Goal: Transaction & Acquisition: Purchase product/service

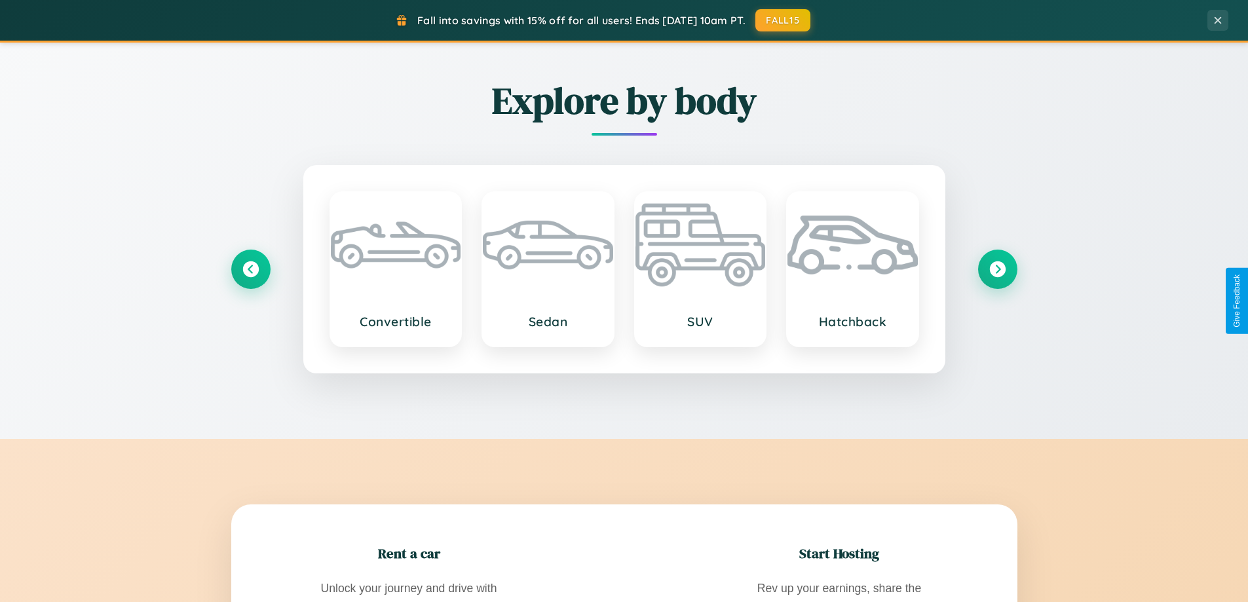
scroll to position [2522, 0]
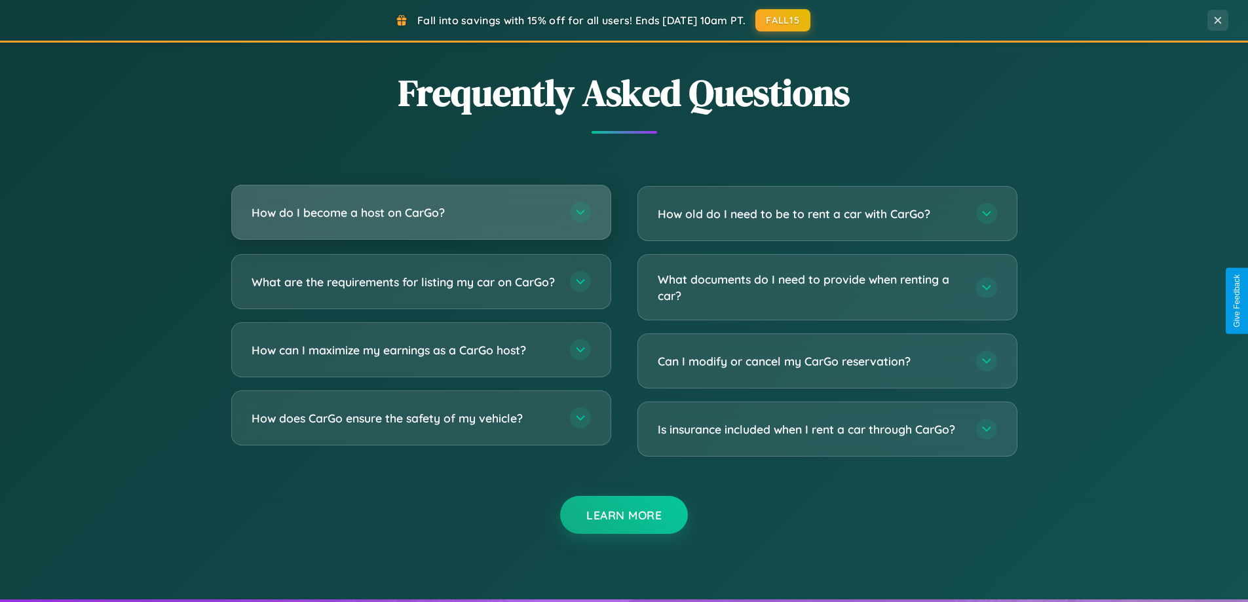
click at [421, 212] on h3 "How do I become a host on CarGo?" at bounding box center [404, 212] width 305 height 16
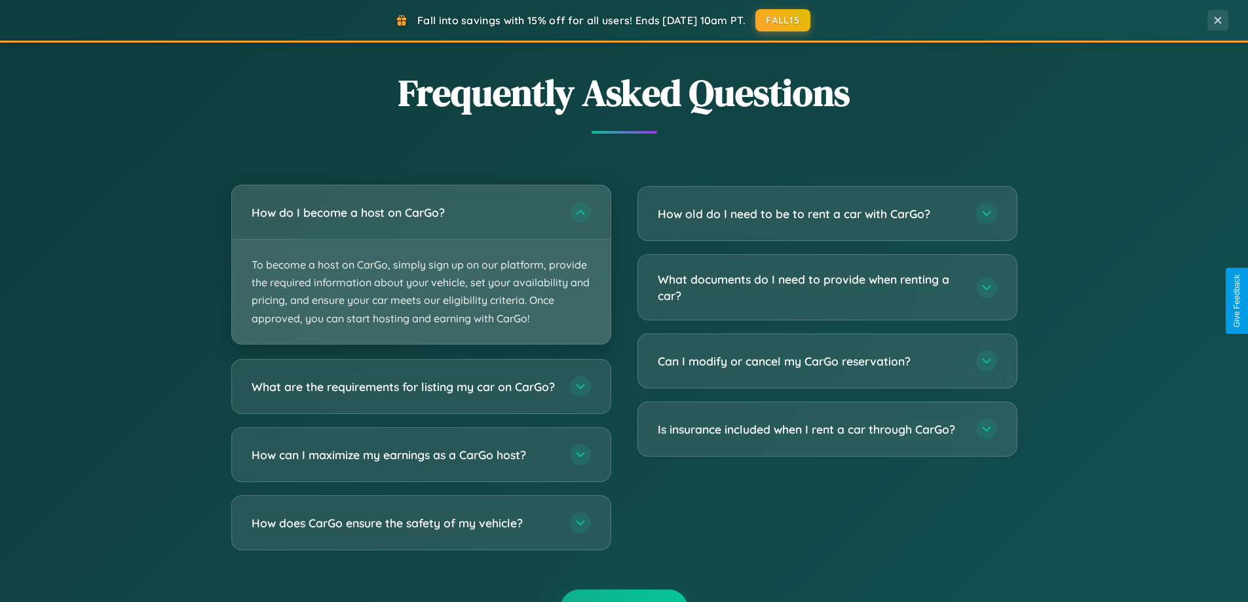
click at [421, 264] on p "To become a host on CarGo, simply sign up on our platform, provide the required…" at bounding box center [421, 292] width 379 height 104
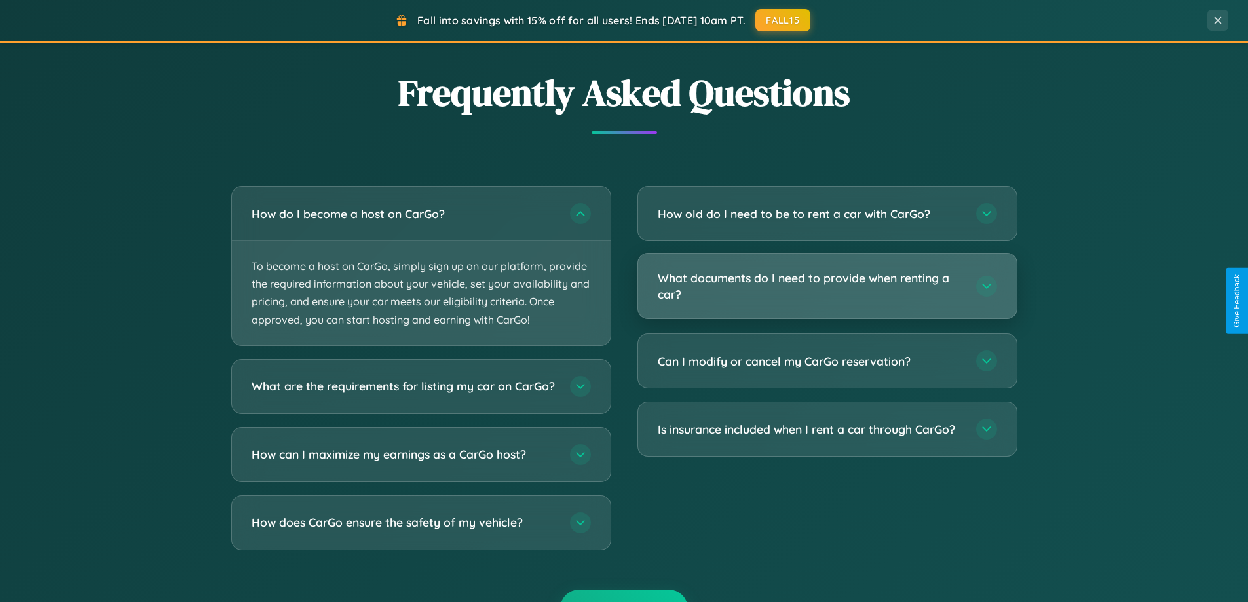
click at [827, 286] on h3 "What documents do I need to provide when renting a car?" at bounding box center [810, 286] width 305 height 32
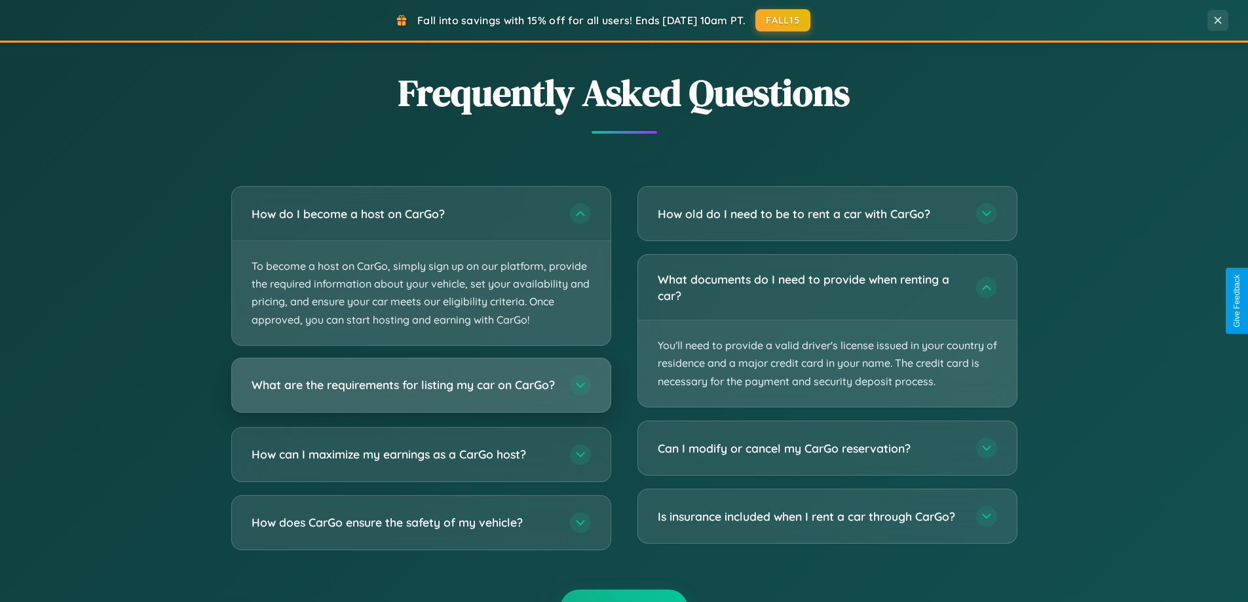
click at [421, 391] on h3 "What are the requirements for listing my car on CarGo?" at bounding box center [404, 385] width 305 height 16
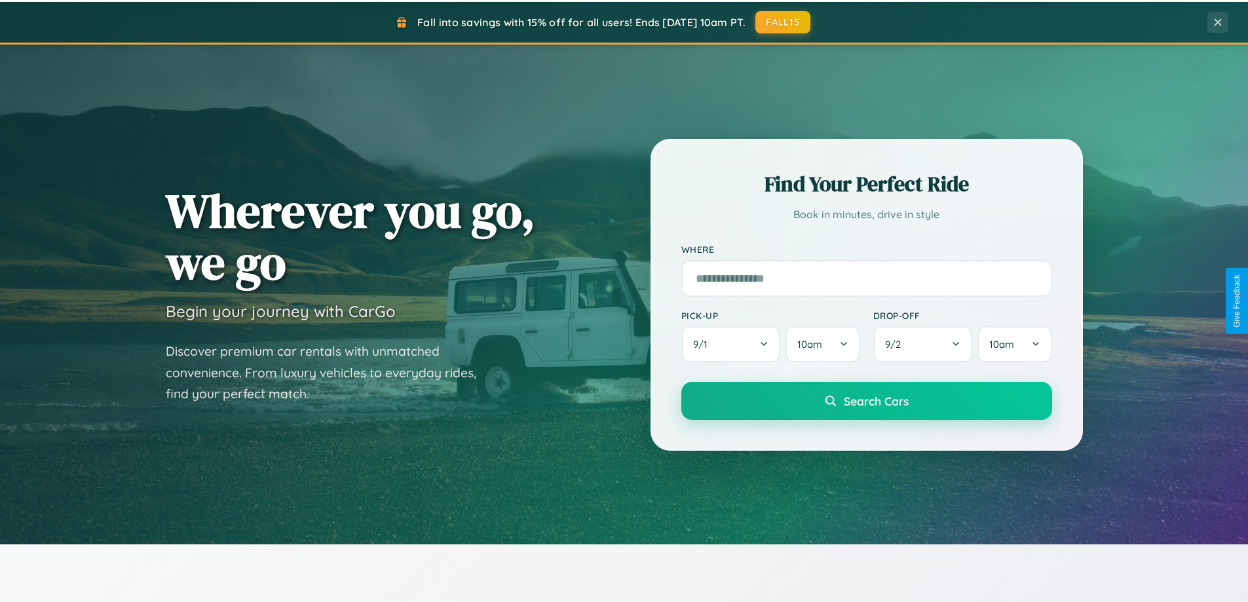
scroll to position [39, 0]
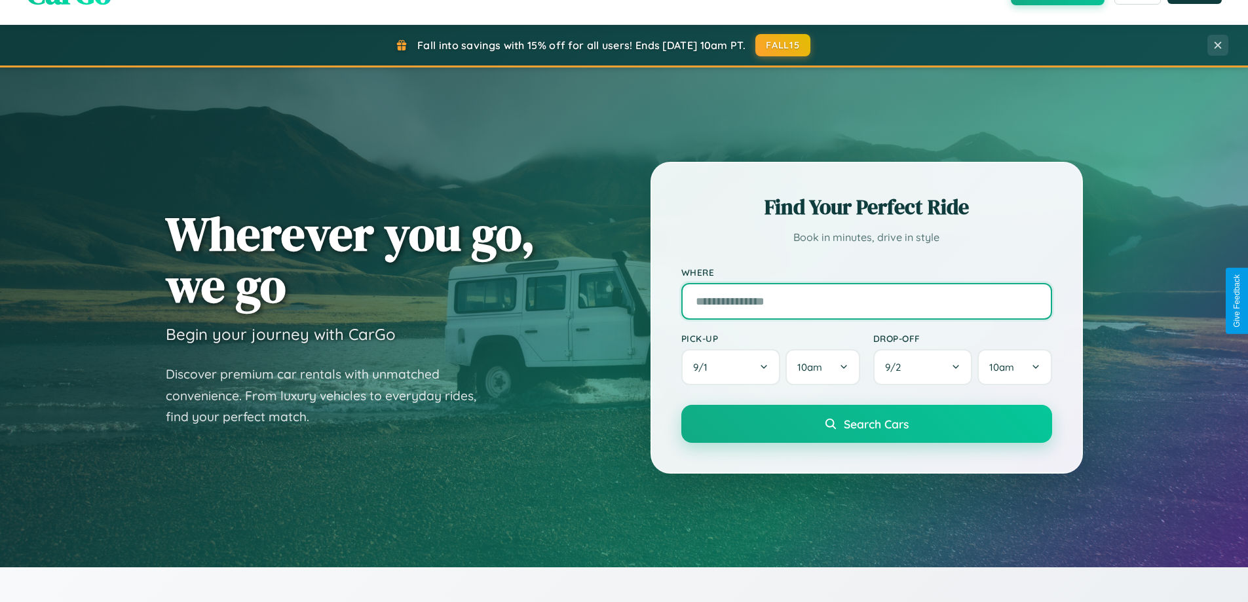
click at [866, 301] on input "text" at bounding box center [867, 301] width 371 height 37
type input "******"
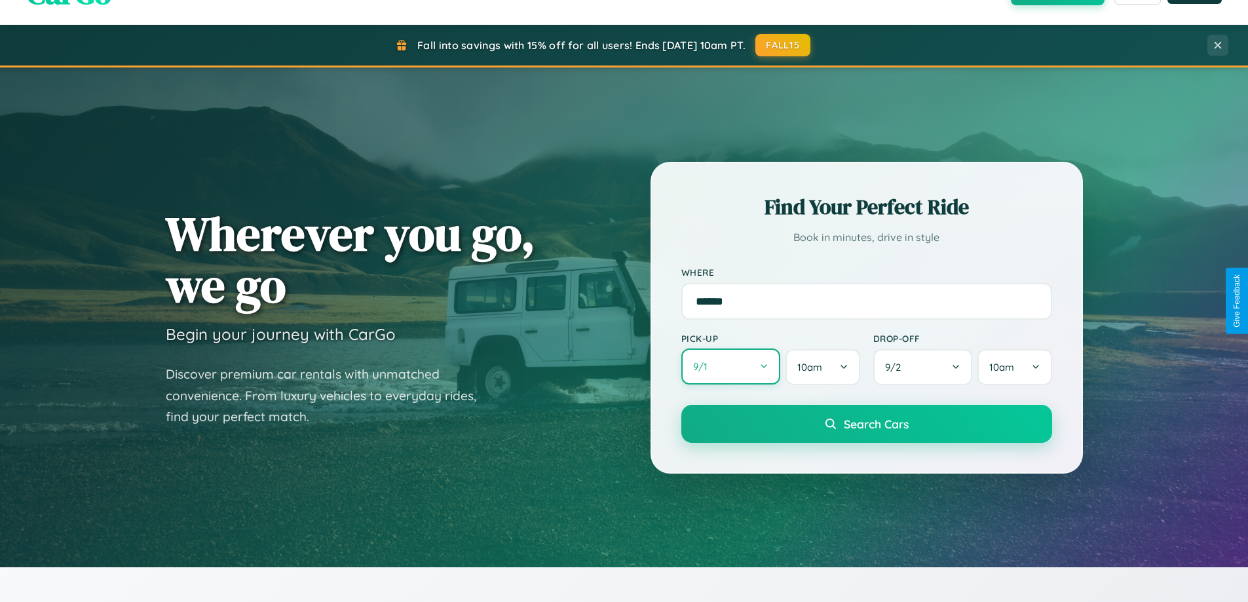
click at [731, 367] on button "9 / 1" at bounding box center [732, 367] width 100 height 36
select select "*"
select select "****"
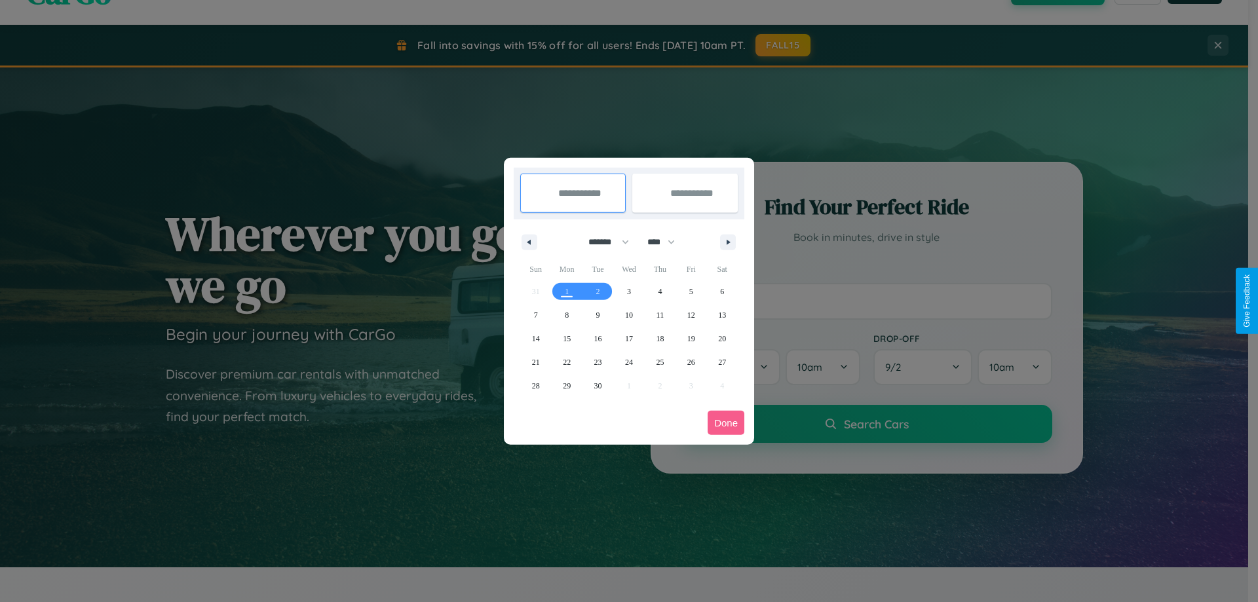
click at [603, 242] on select "******* ******** ***** ***** *** **** **** ****** ********* ******* ******** **…" at bounding box center [607, 242] width 56 height 22
select select "*"
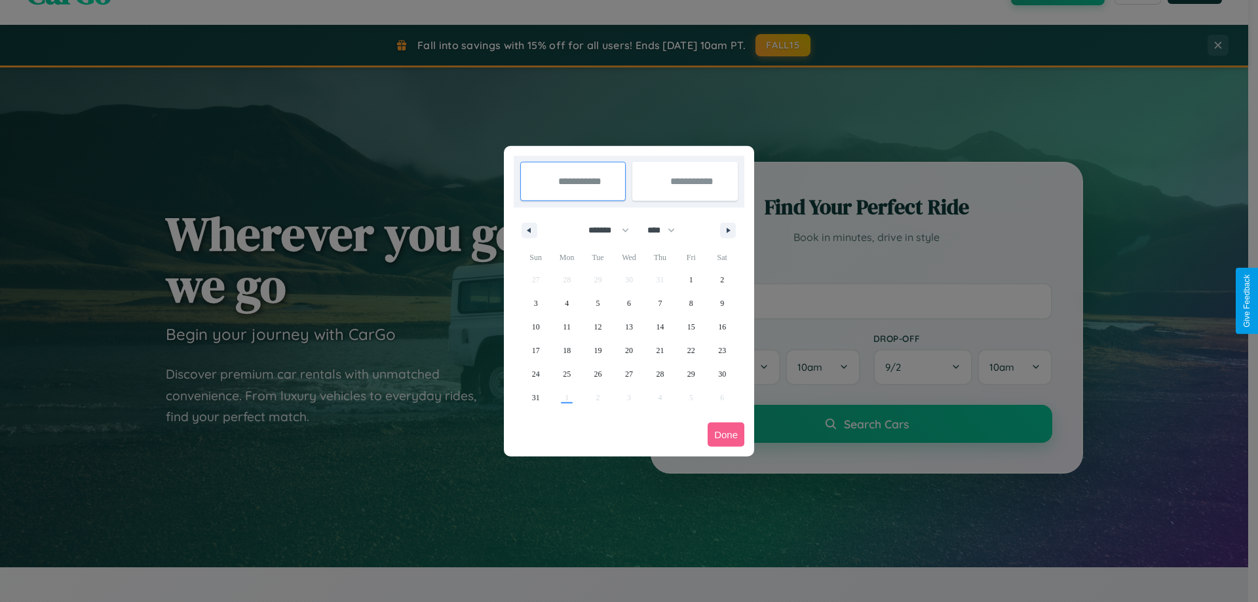
click at [667, 230] on select "**** **** **** **** **** **** **** **** **** **** **** **** **** **** **** ****…" at bounding box center [660, 231] width 39 height 22
select select "****"
click at [691, 374] on span "28" at bounding box center [691, 374] width 8 height 24
type input "**********"
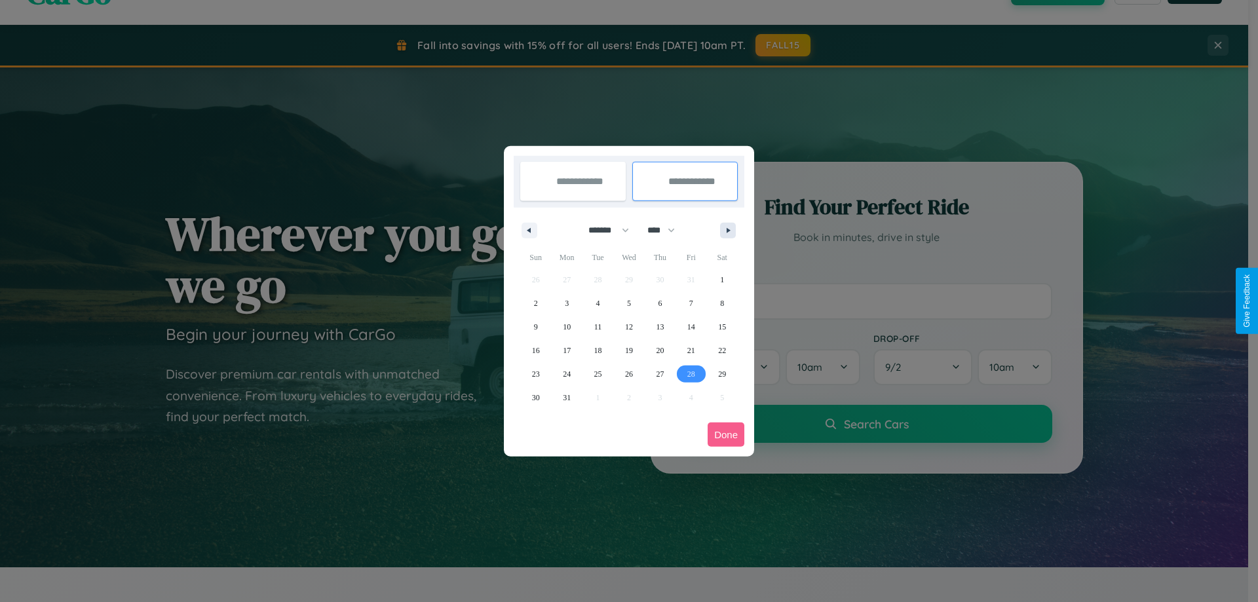
click at [728, 230] on icon "button" at bounding box center [730, 230] width 7 height 5
select select "*"
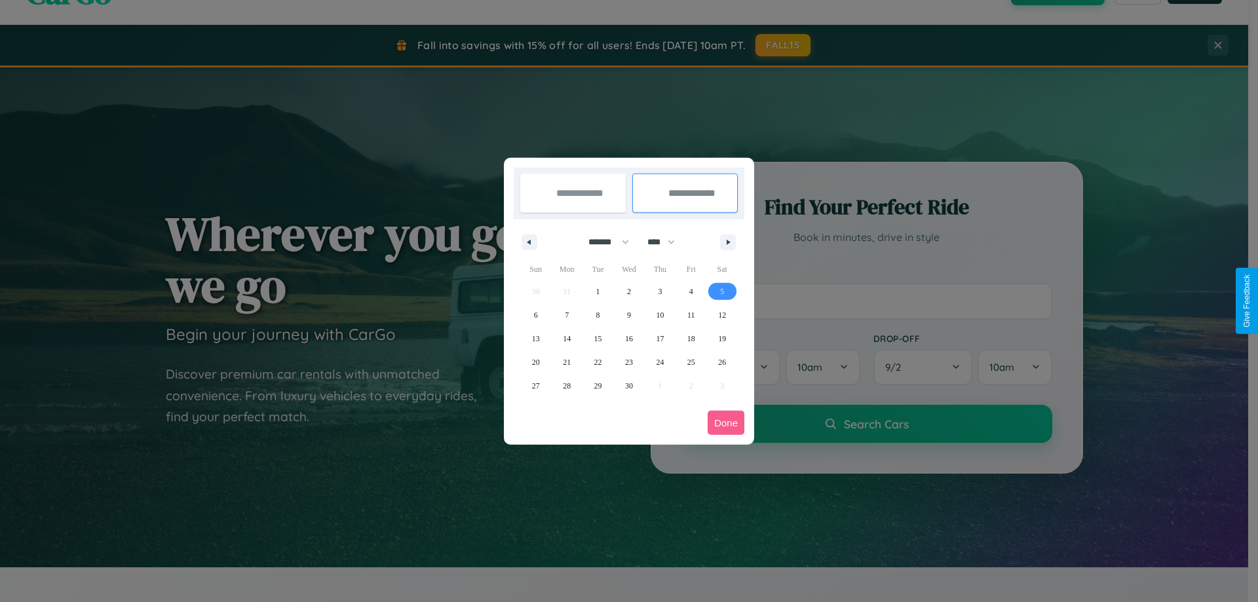
click at [722, 291] on span "5" at bounding box center [722, 292] width 4 height 24
type input "**********"
select select "*"
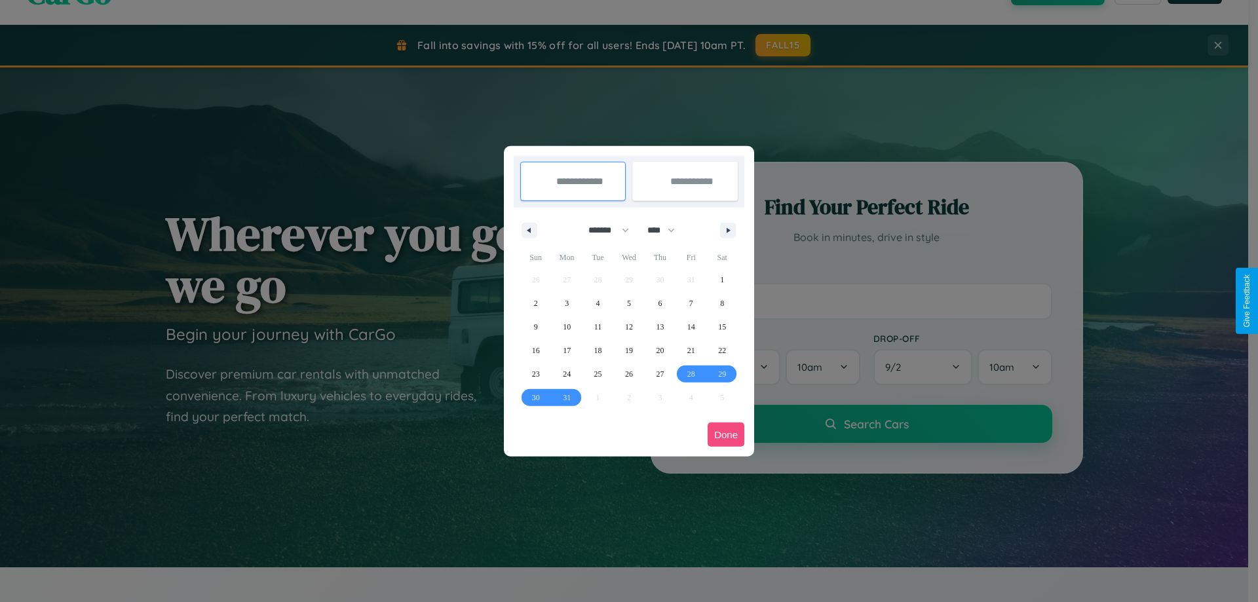
click at [726, 434] on button "Done" at bounding box center [726, 435] width 37 height 24
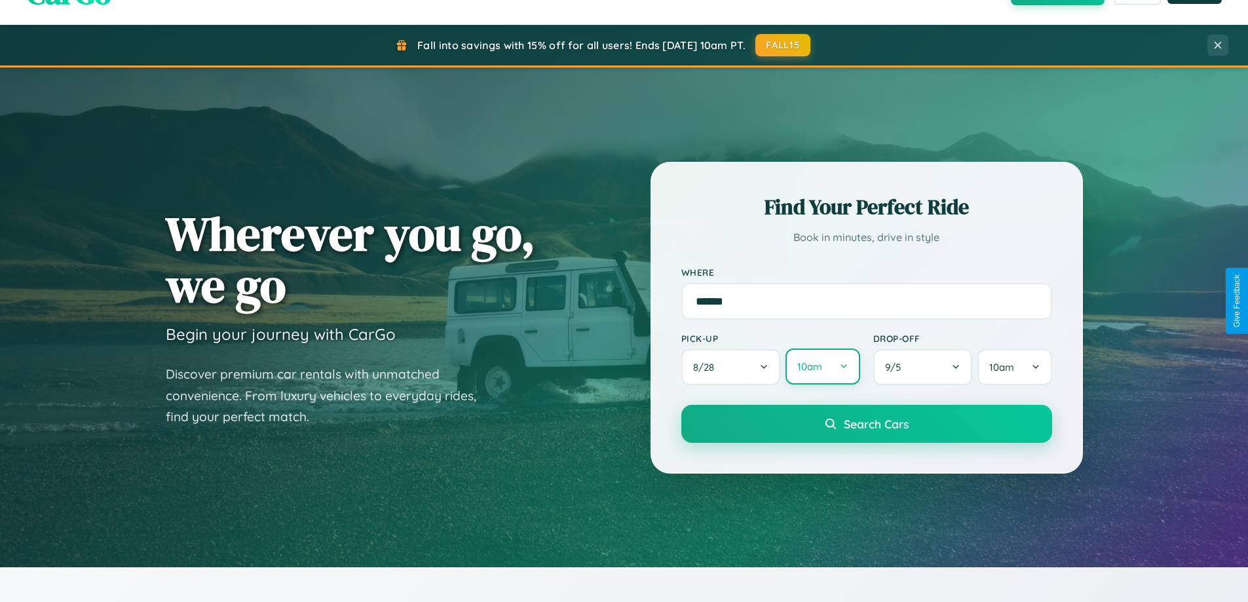
click at [822, 367] on button "10am" at bounding box center [823, 367] width 74 height 36
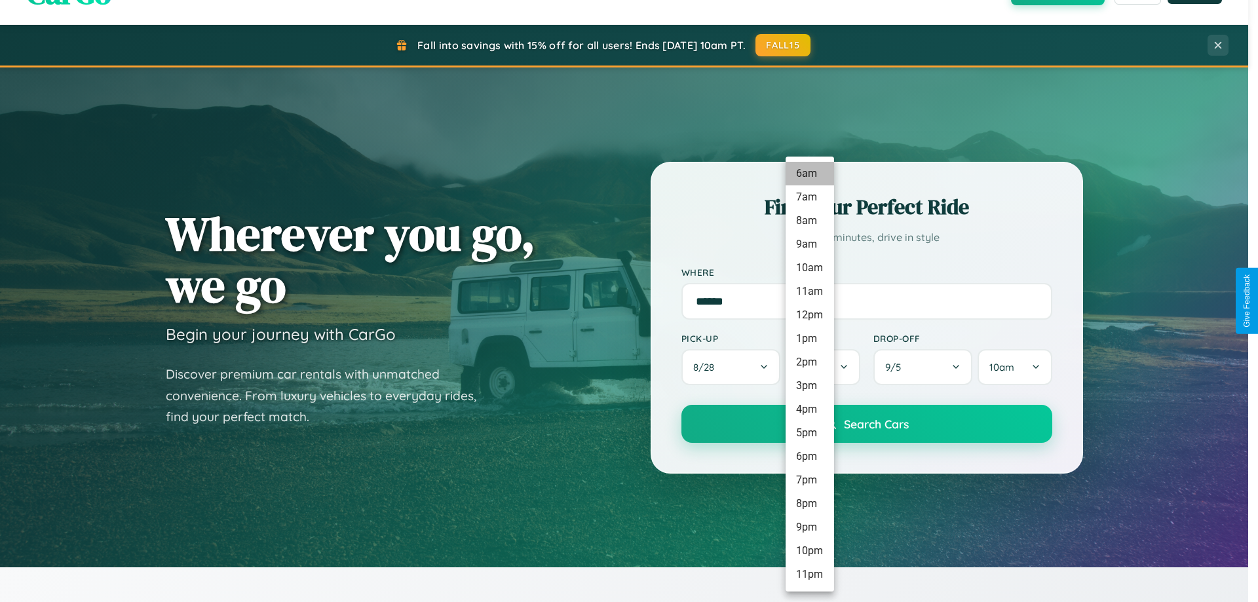
click at [809, 174] on li "6am" at bounding box center [810, 174] width 48 height 24
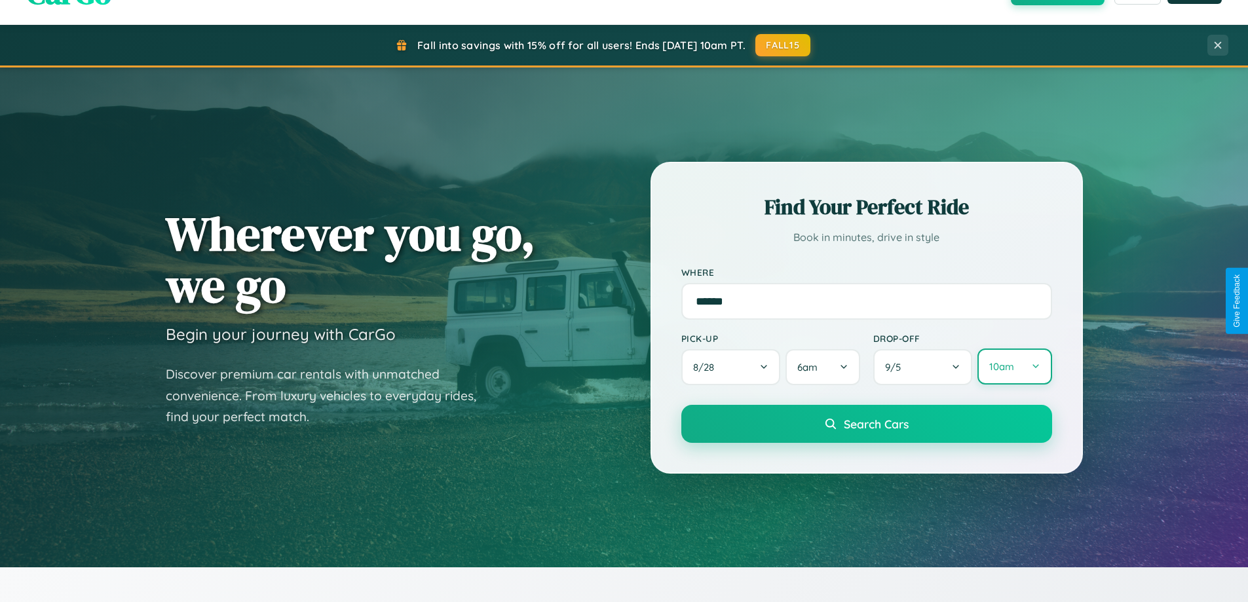
click at [1014, 367] on button "10am" at bounding box center [1015, 367] width 74 height 36
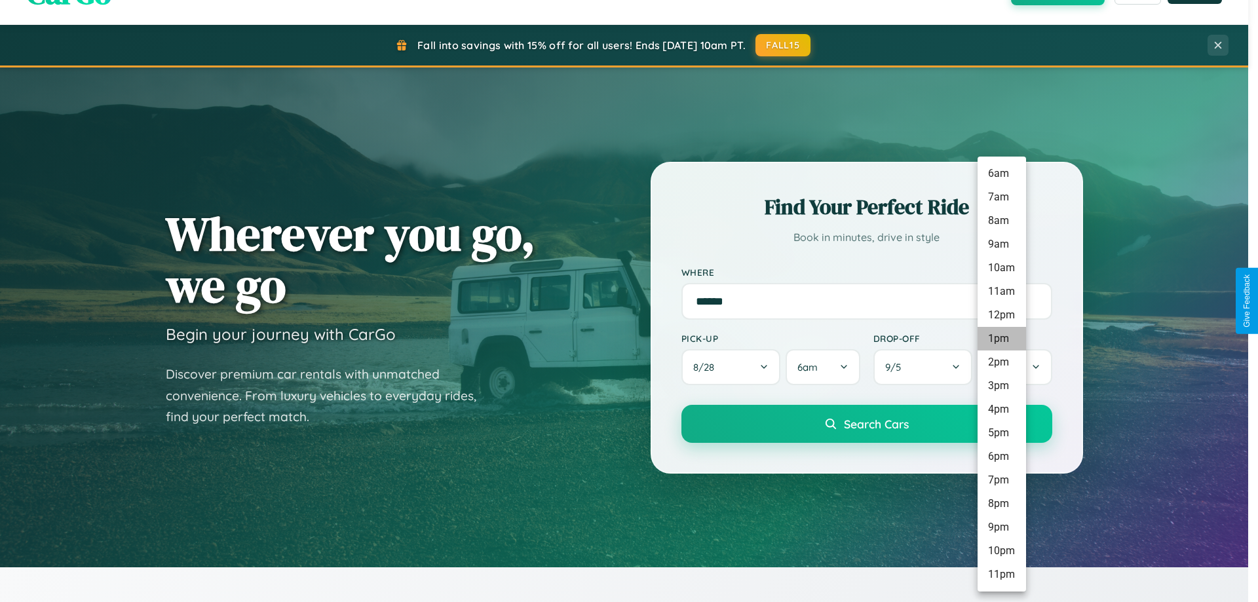
click at [1001, 339] on li "1pm" at bounding box center [1002, 339] width 48 height 24
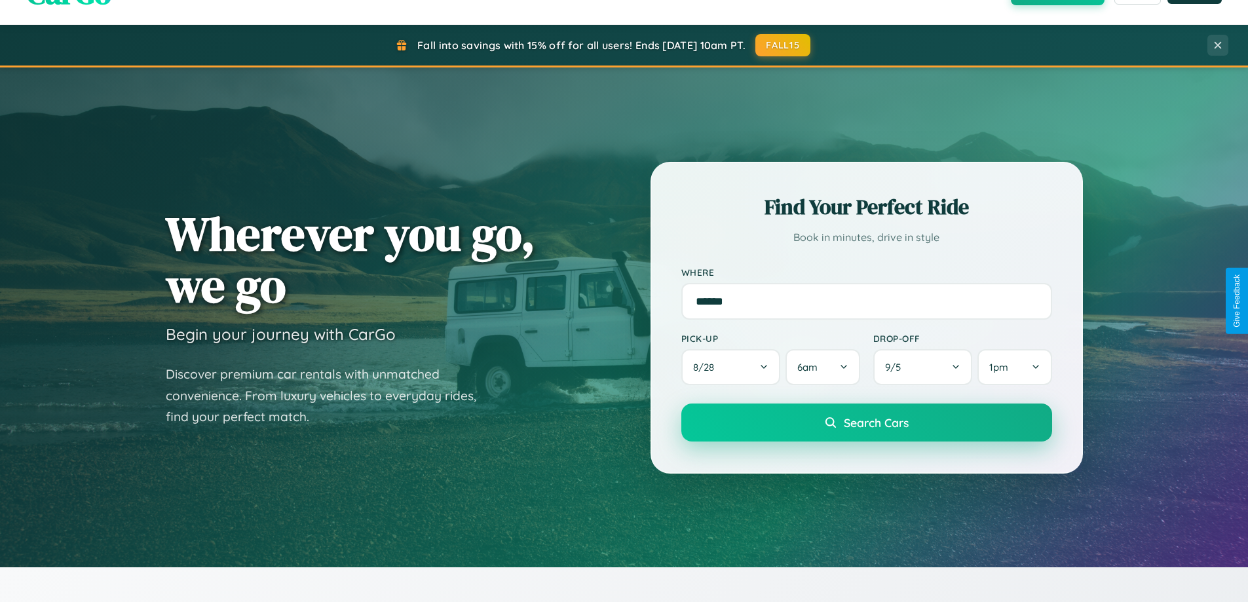
click at [866, 424] on span "Search Cars" at bounding box center [876, 422] width 65 height 14
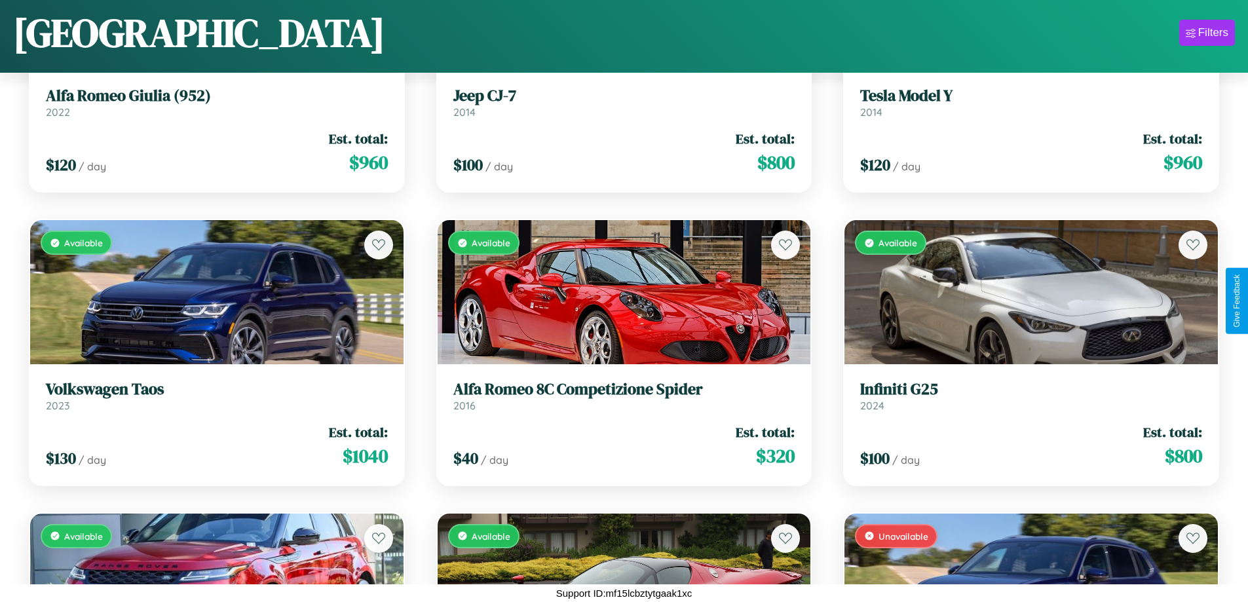
scroll to position [1065, 0]
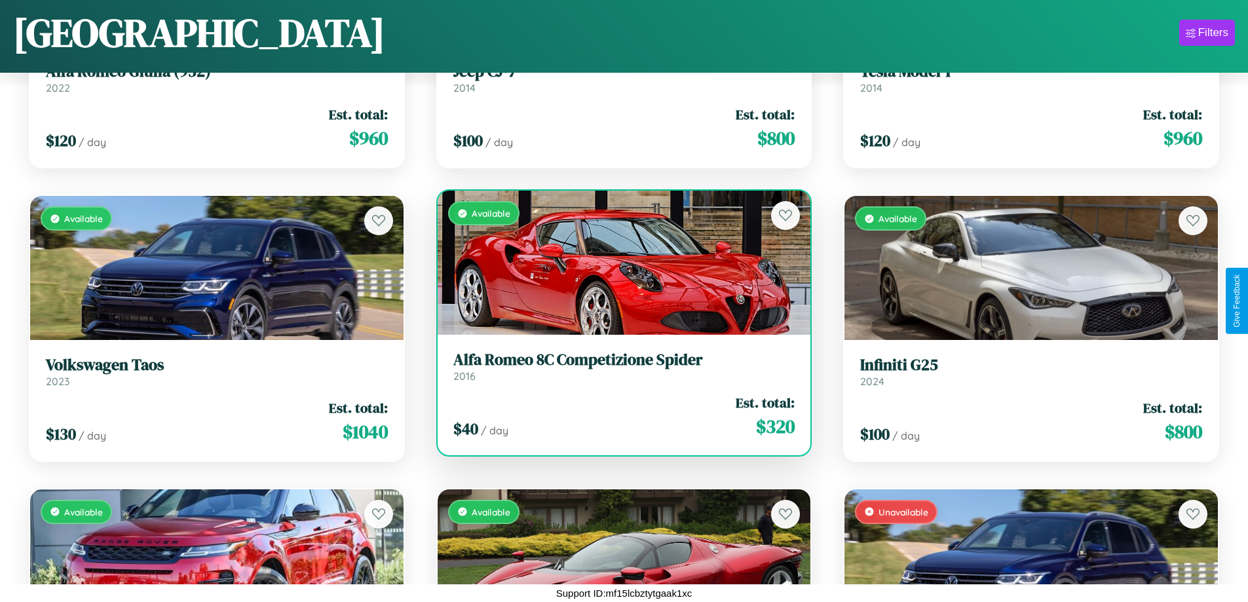
click at [619, 367] on h3 "Alfa Romeo 8C Competizione Spider" at bounding box center [624, 360] width 342 height 19
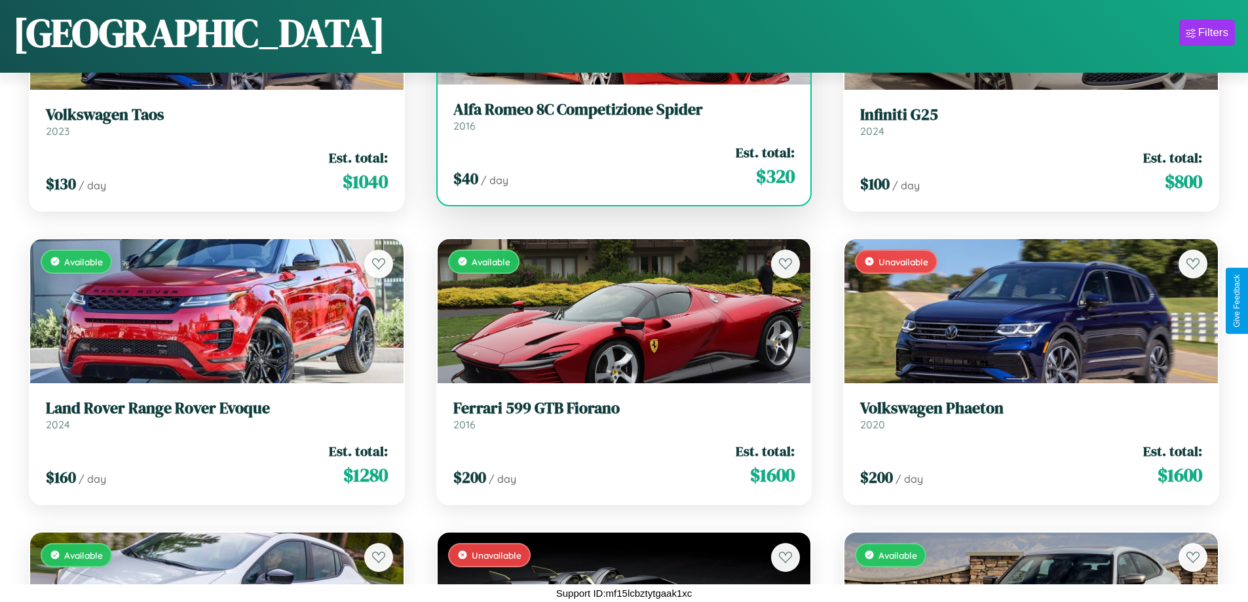
scroll to position [2825, 0]
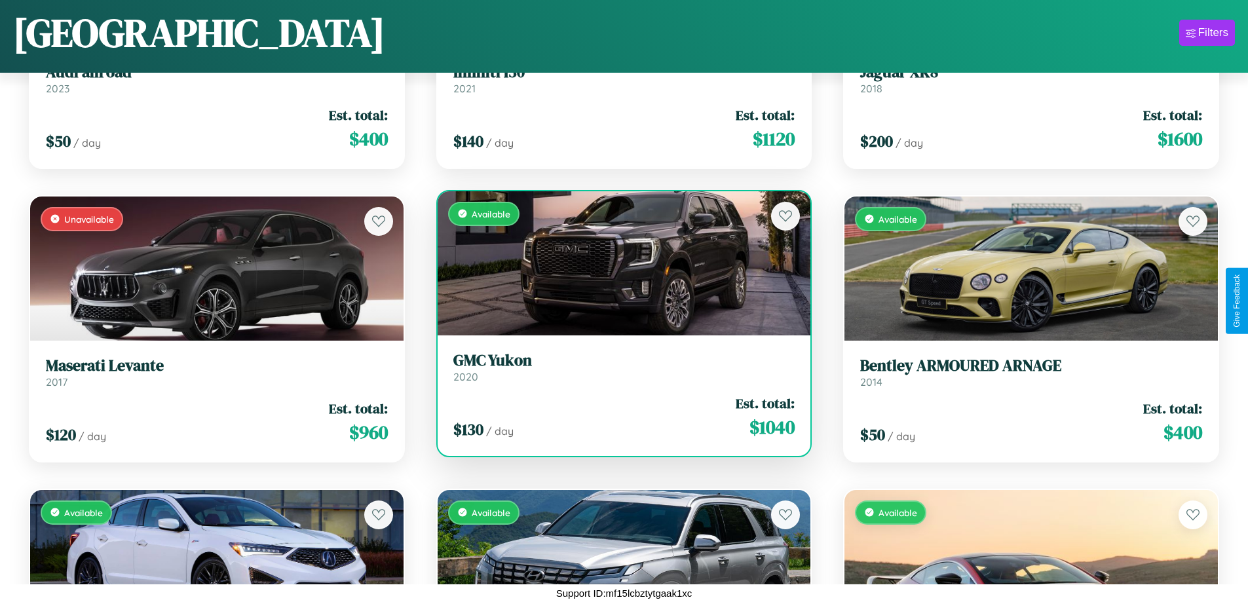
click at [619, 367] on h3 "GMC Yukon" at bounding box center [624, 360] width 342 height 19
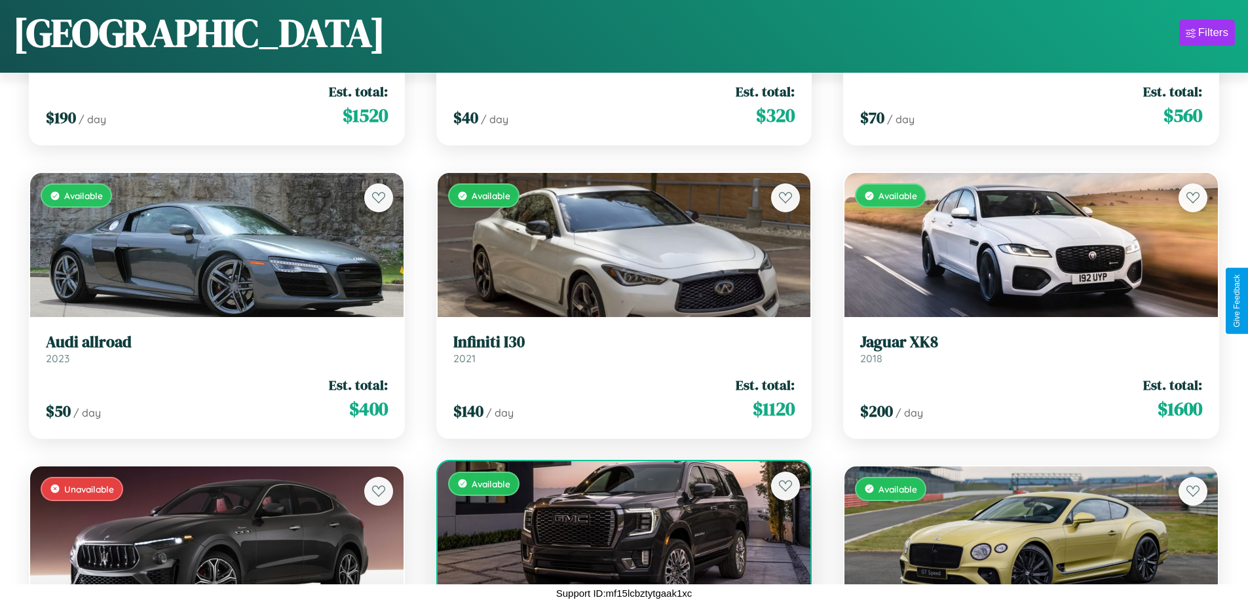
scroll to position [2532, 0]
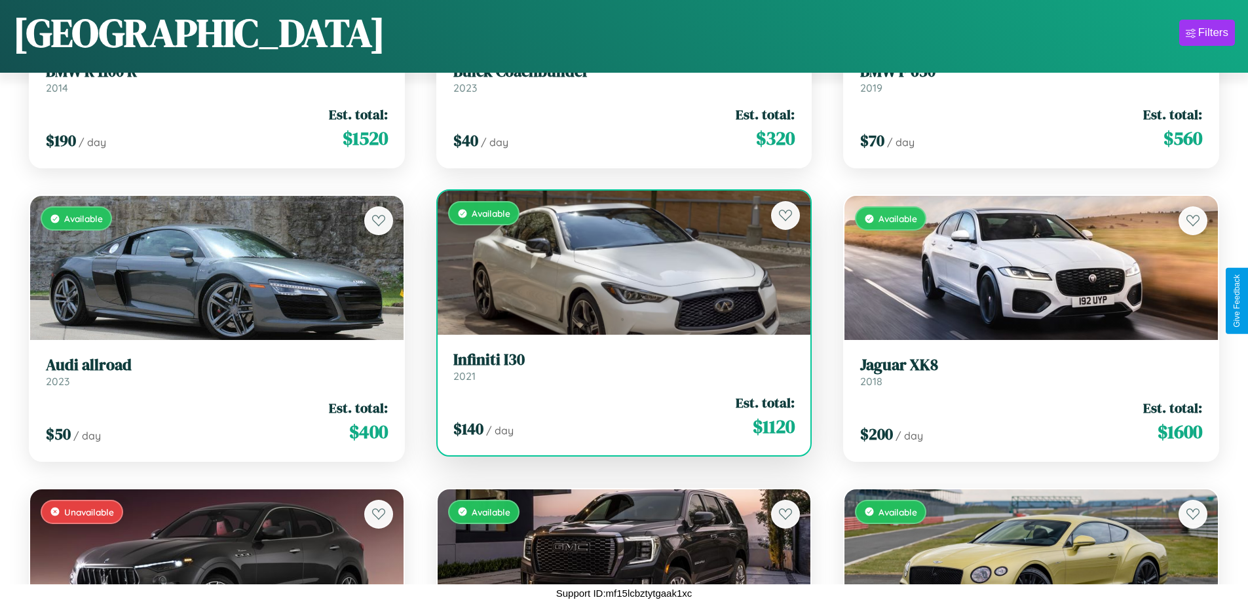
click at [619, 366] on h3 "Infiniti I30" at bounding box center [624, 360] width 342 height 19
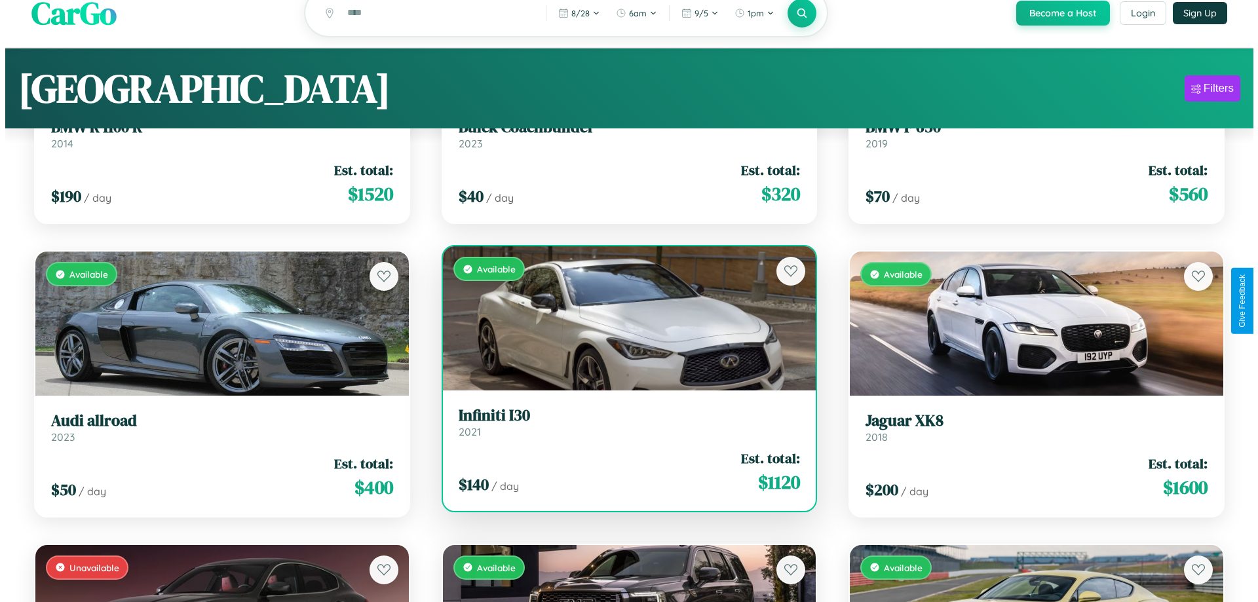
scroll to position [0, 0]
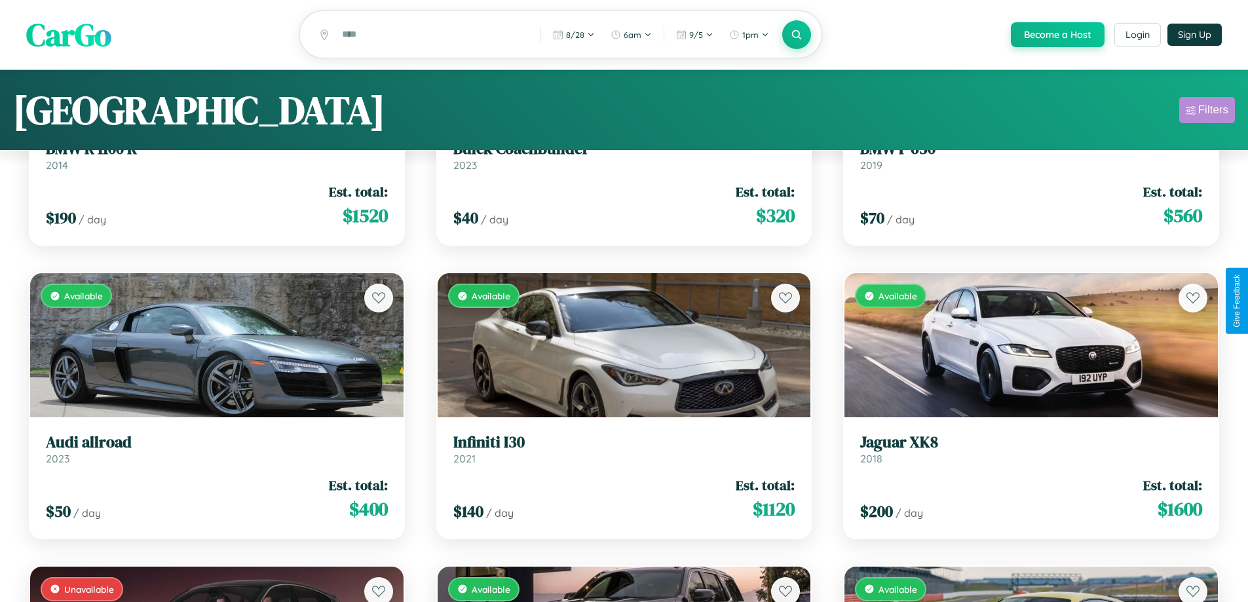
click at [1207, 112] on div "Filters" at bounding box center [1214, 110] width 30 height 13
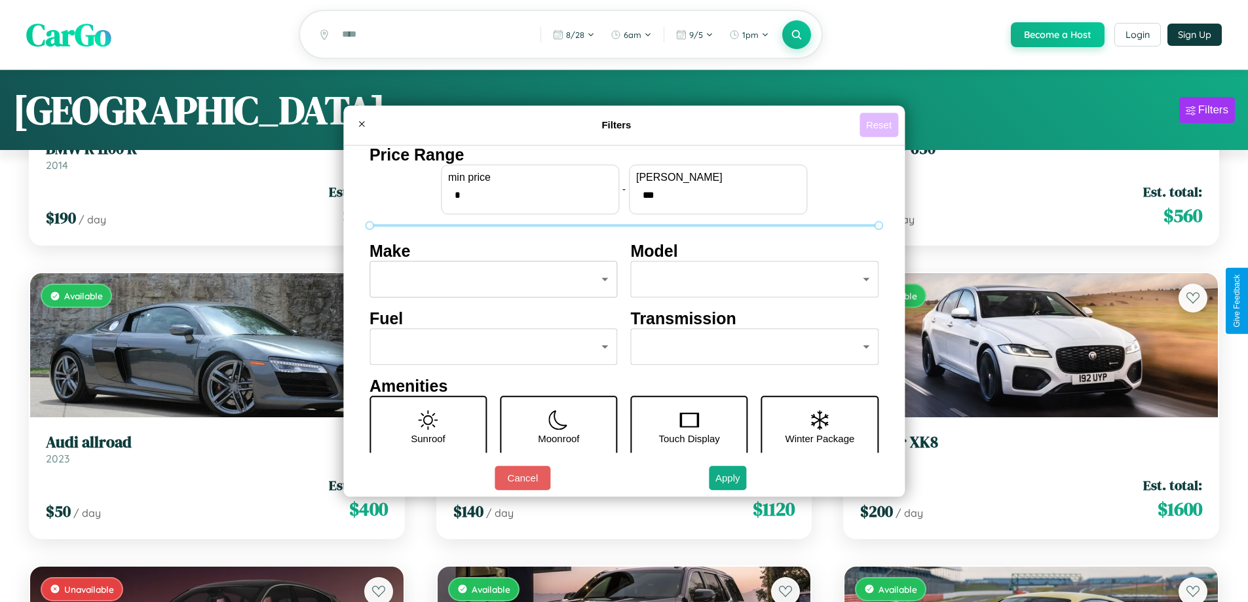
click at [881, 125] on button "Reset" at bounding box center [879, 125] width 39 height 24
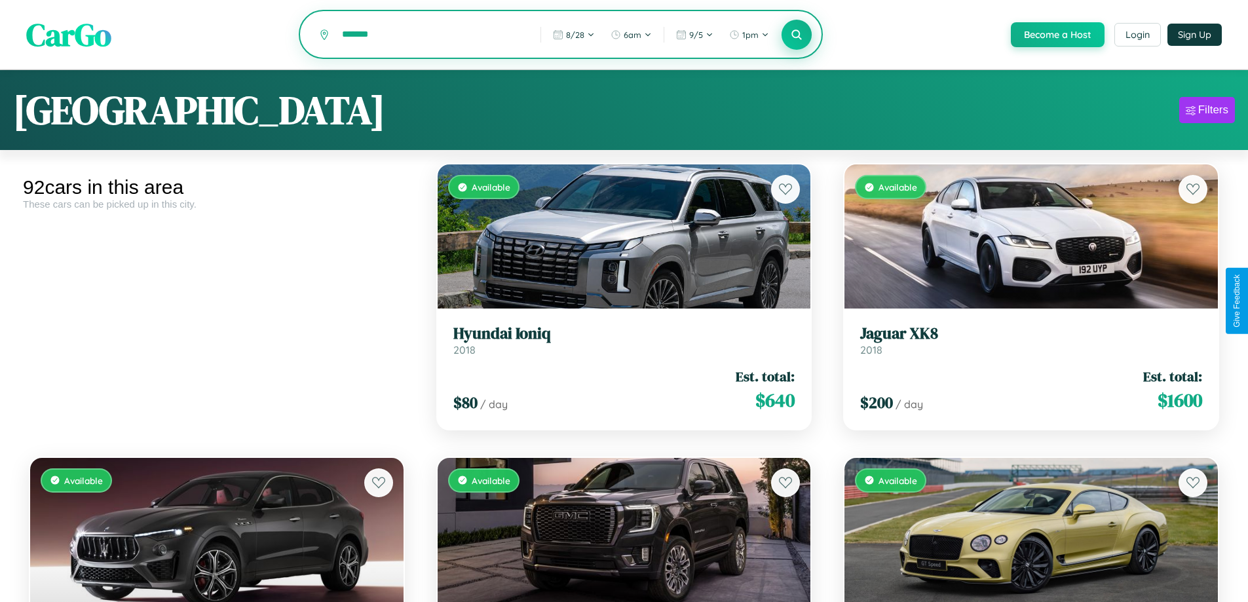
type input "*******"
click at [796, 35] on icon at bounding box center [797, 34] width 12 height 12
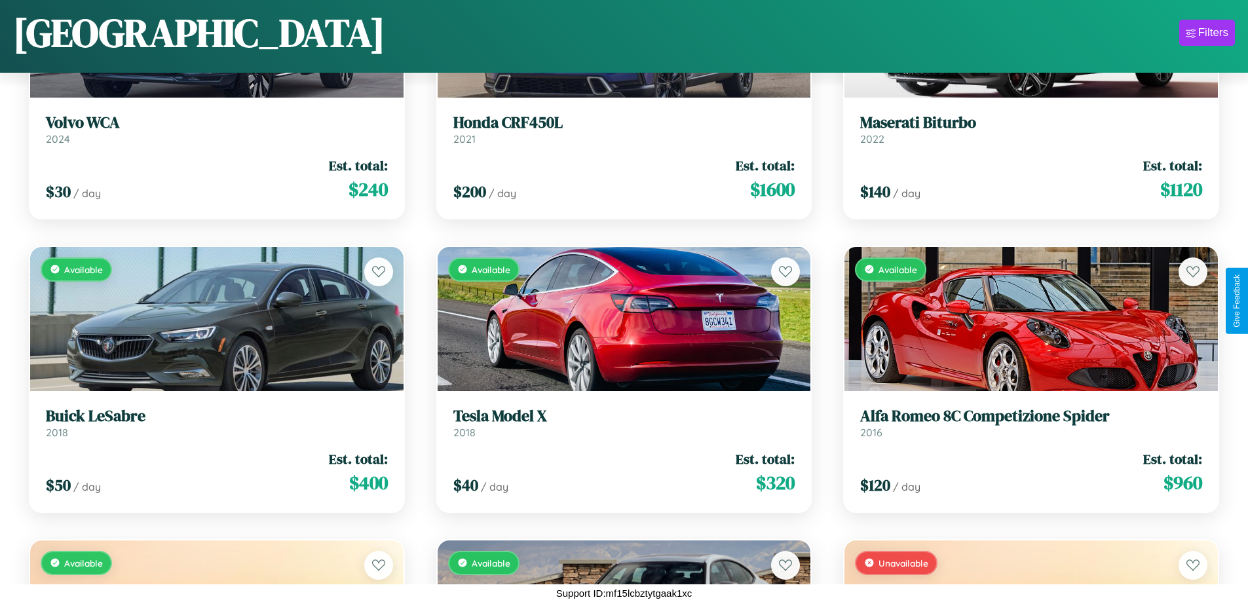
scroll to position [7814, 0]
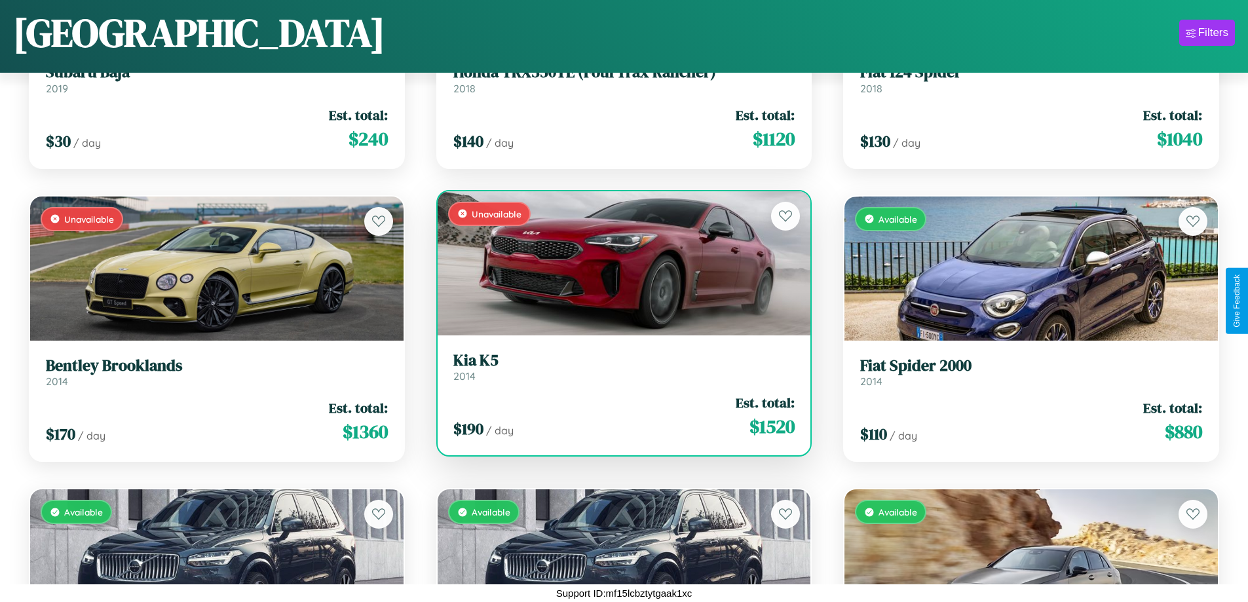
click at [619, 366] on h3 "Kia K5" at bounding box center [624, 360] width 342 height 19
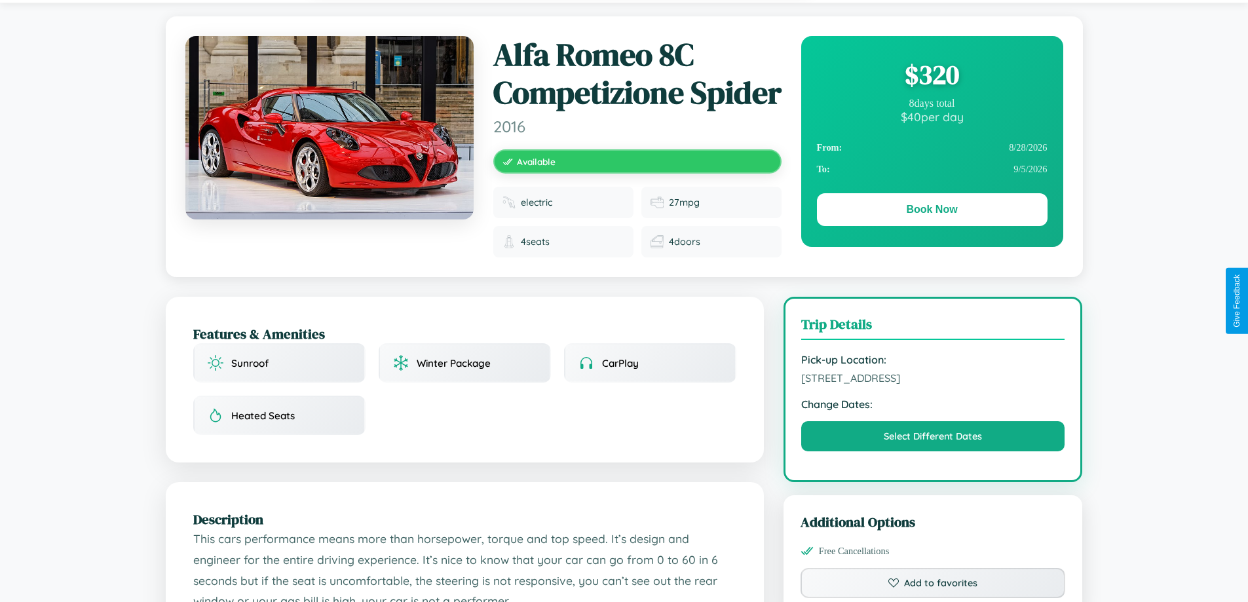
scroll to position [183, 0]
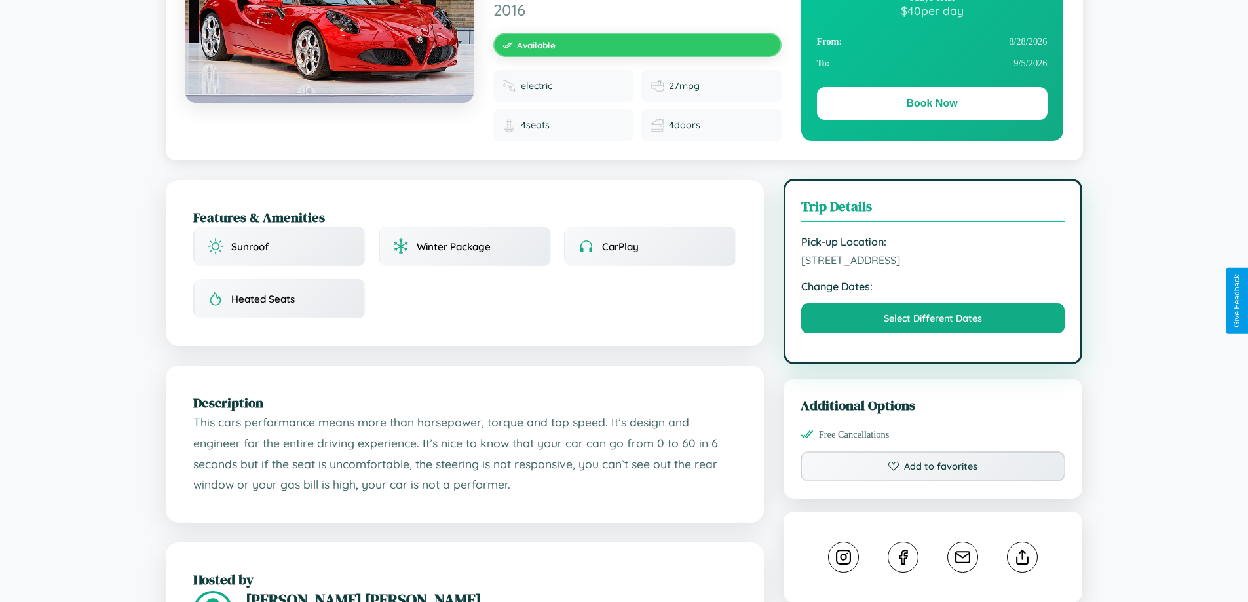
click at [933, 267] on span "6845 Jefferson Street Warsaw 94557 Poland" at bounding box center [933, 260] width 264 height 13
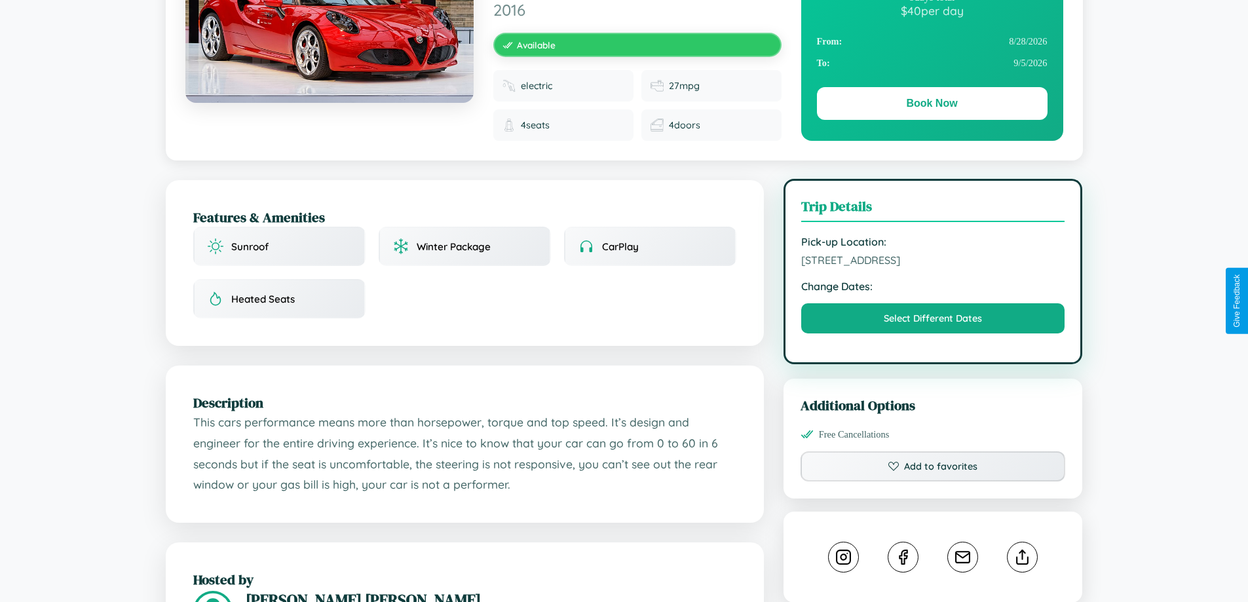
click at [933, 267] on span "6845 Jefferson Street Warsaw 94557 Poland" at bounding box center [933, 260] width 264 height 13
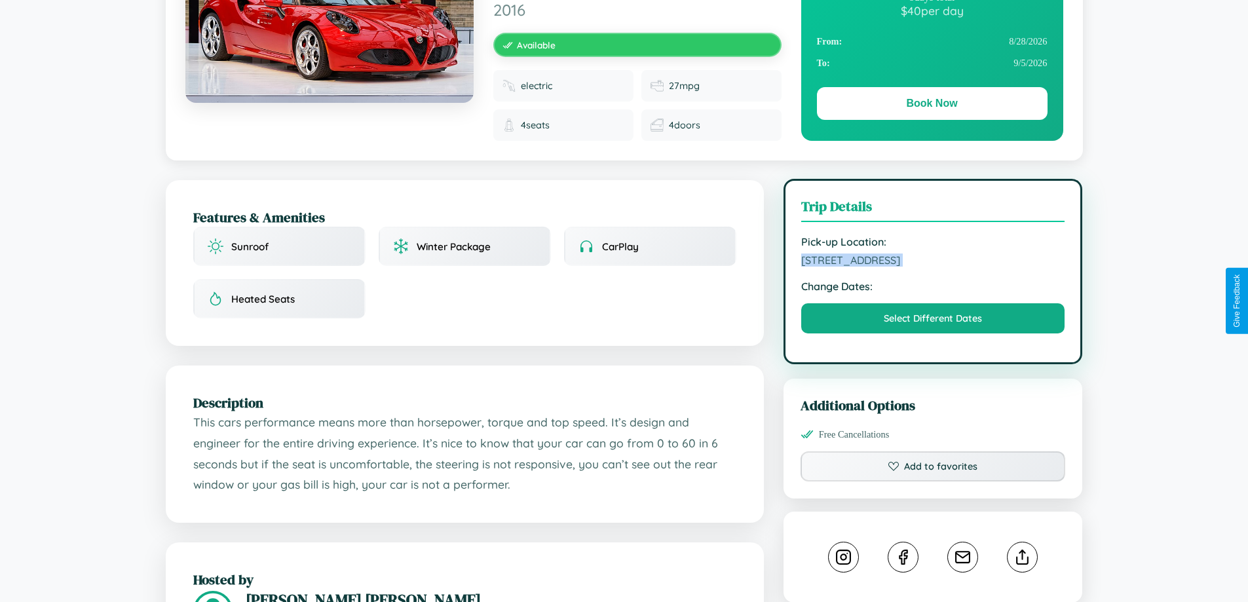
click at [933, 267] on span "6845 Jefferson Street Warsaw 94557 Poland" at bounding box center [933, 260] width 264 height 13
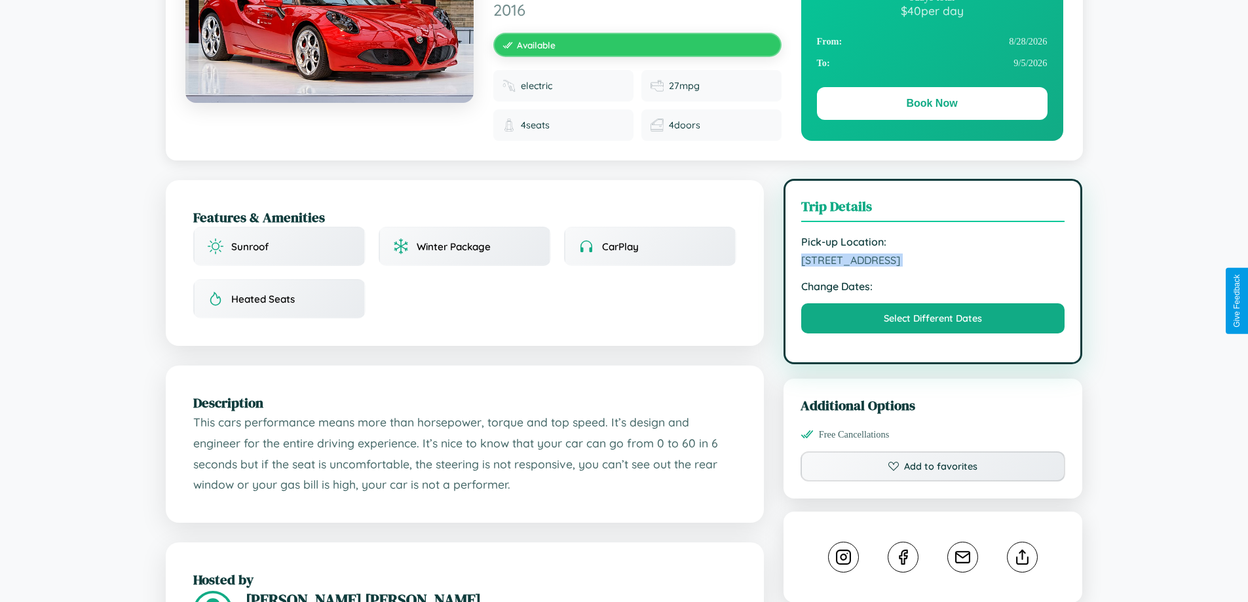
click at [933, 267] on span "6845 Jefferson Street Warsaw 94557 Poland" at bounding box center [933, 260] width 264 height 13
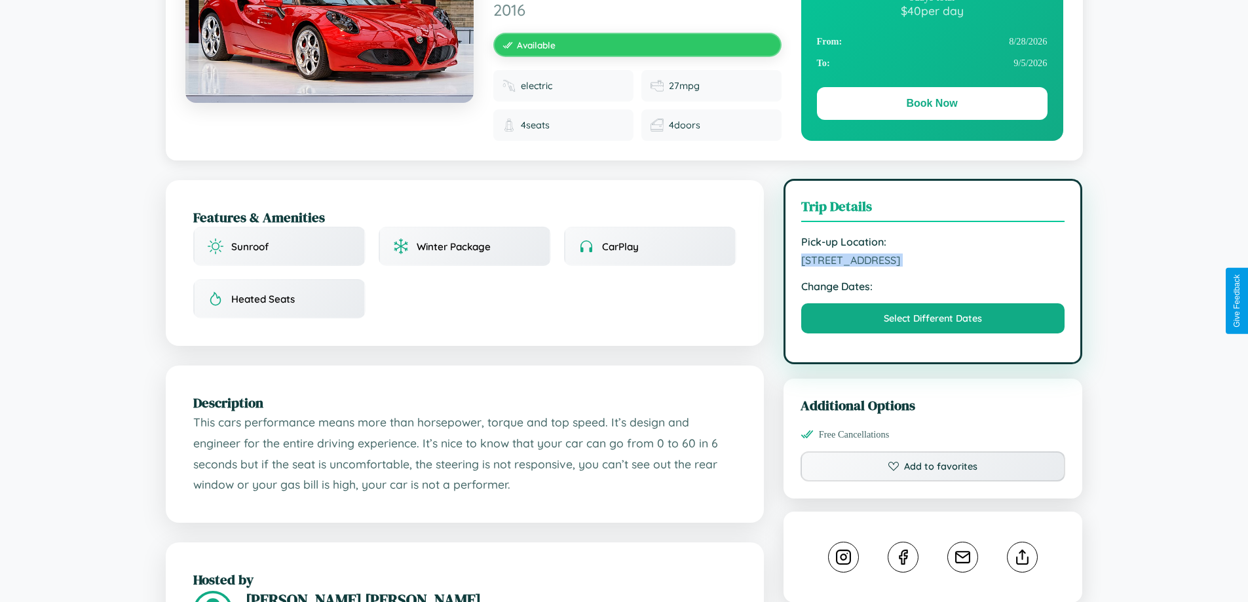
click at [933, 267] on span "6845 Jefferson Street Warsaw 94557 Poland" at bounding box center [933, 260] width 264 height 13
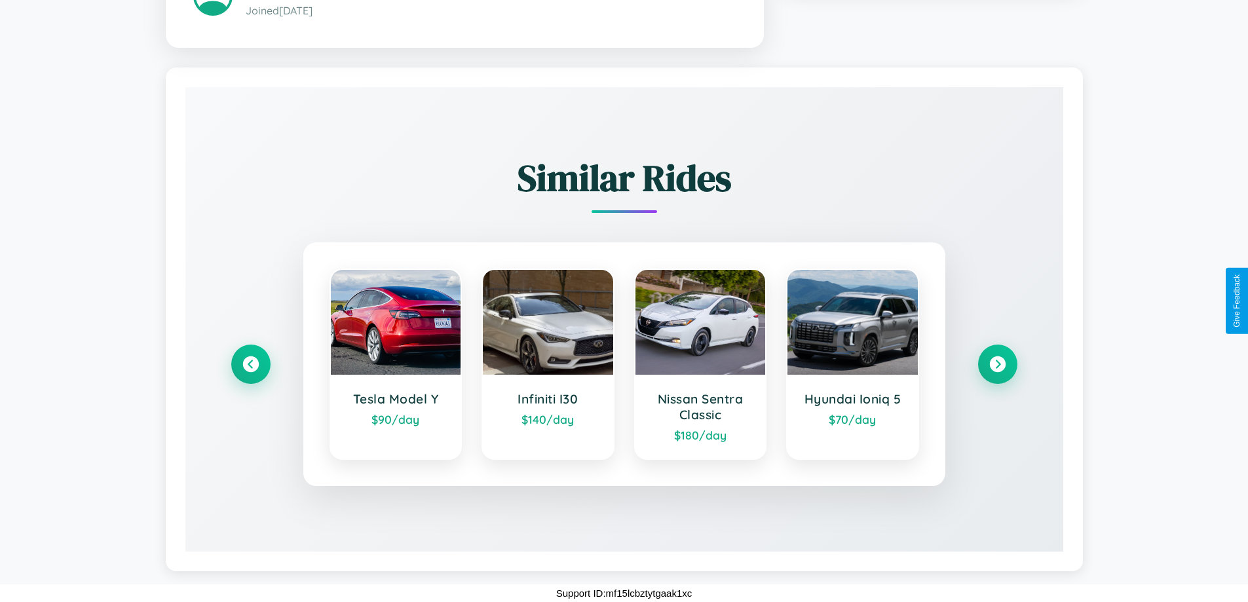
scroll to position [837, 0]
click at [250, 364] on icon at bounding box center [251, 364] width 18 height 18
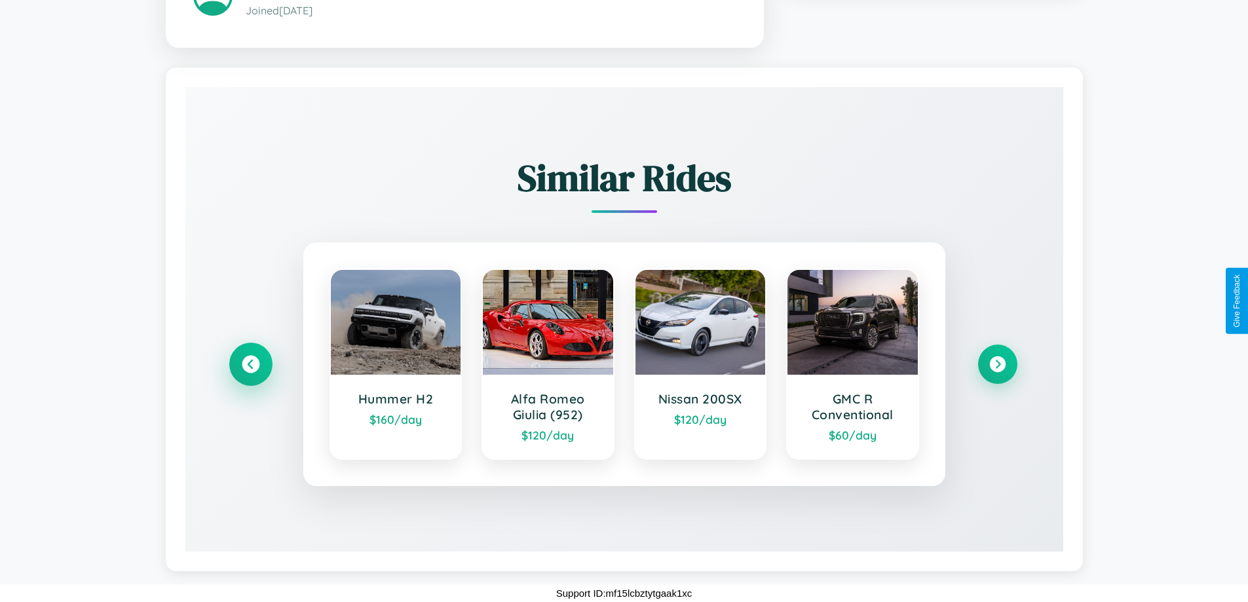
click at [250, 364] on icon at bounding box center [251, 364] width 18 height 18
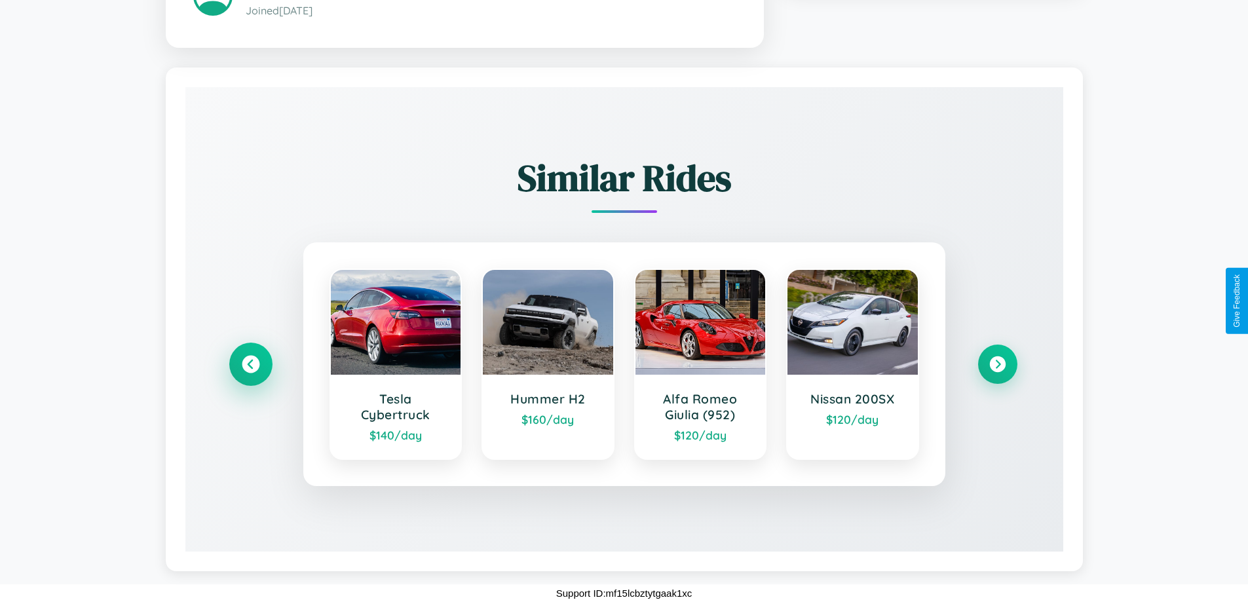
click at [250, 364] on icon at bounding box center [251, 364] width 18 height 18
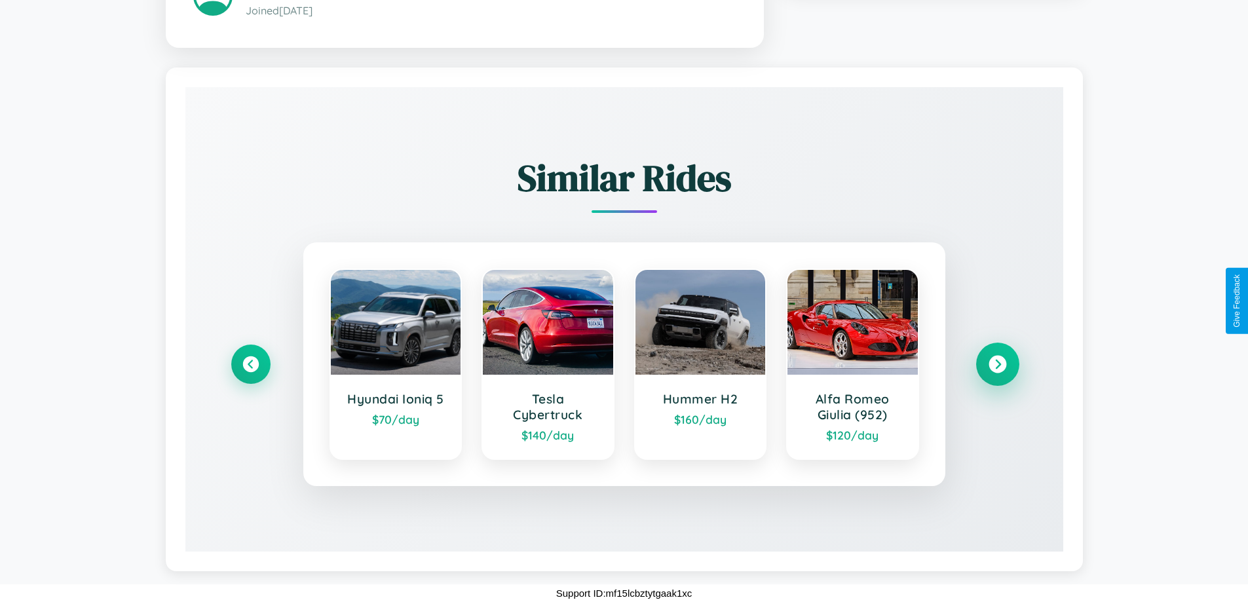
click at [997, 364] on icon at bounding box center [998, 364] width 18 height 18
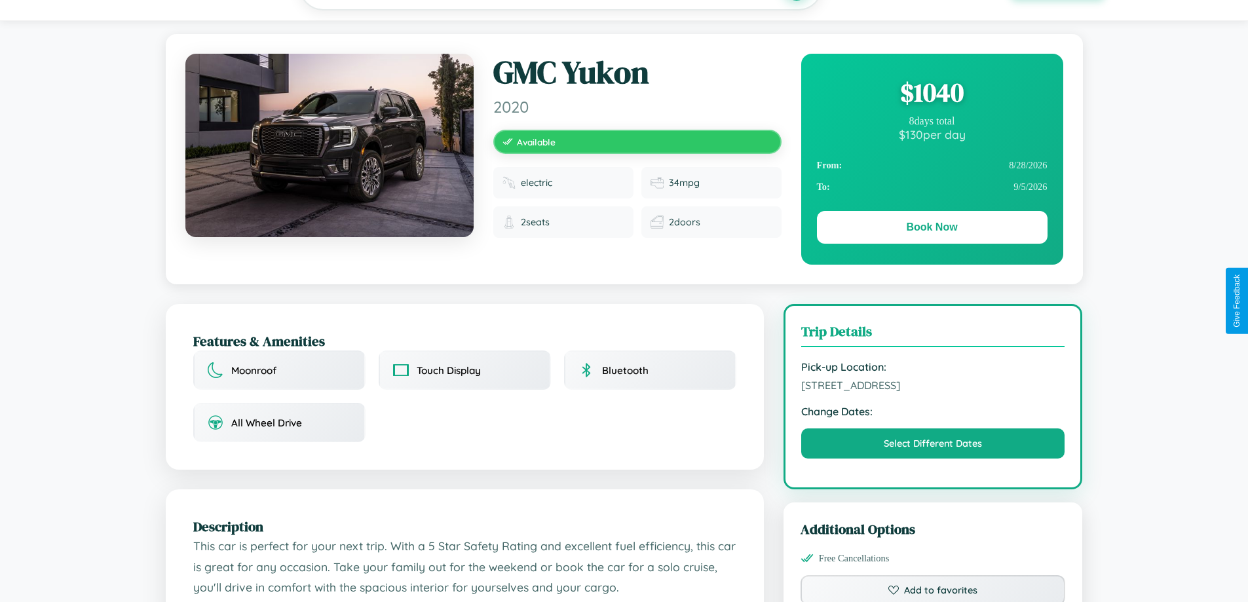
scroll to position [431, 0]
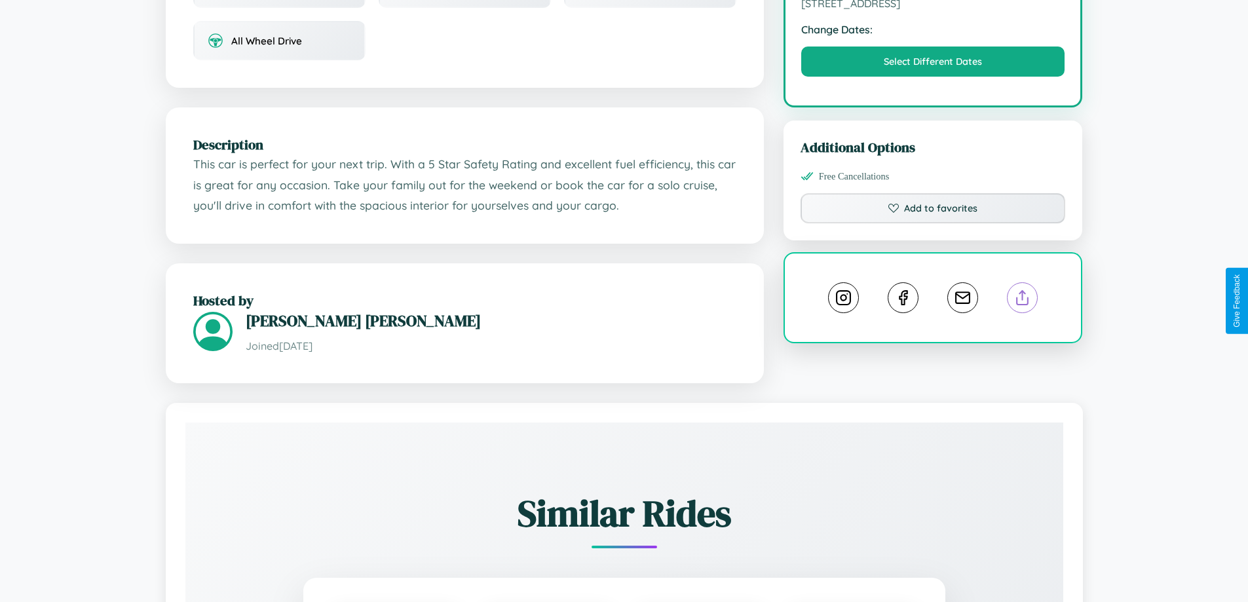
click at [1023, 300] on line at bounding box center [1023, 295] width 0 height 9
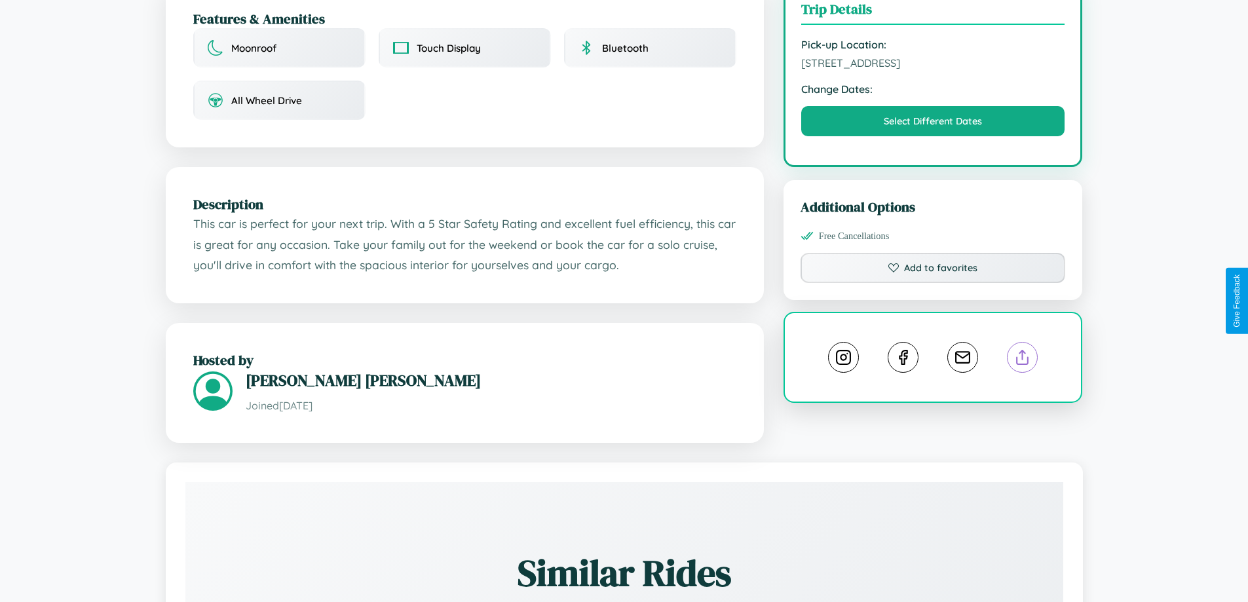
scroll to position [340, 0]
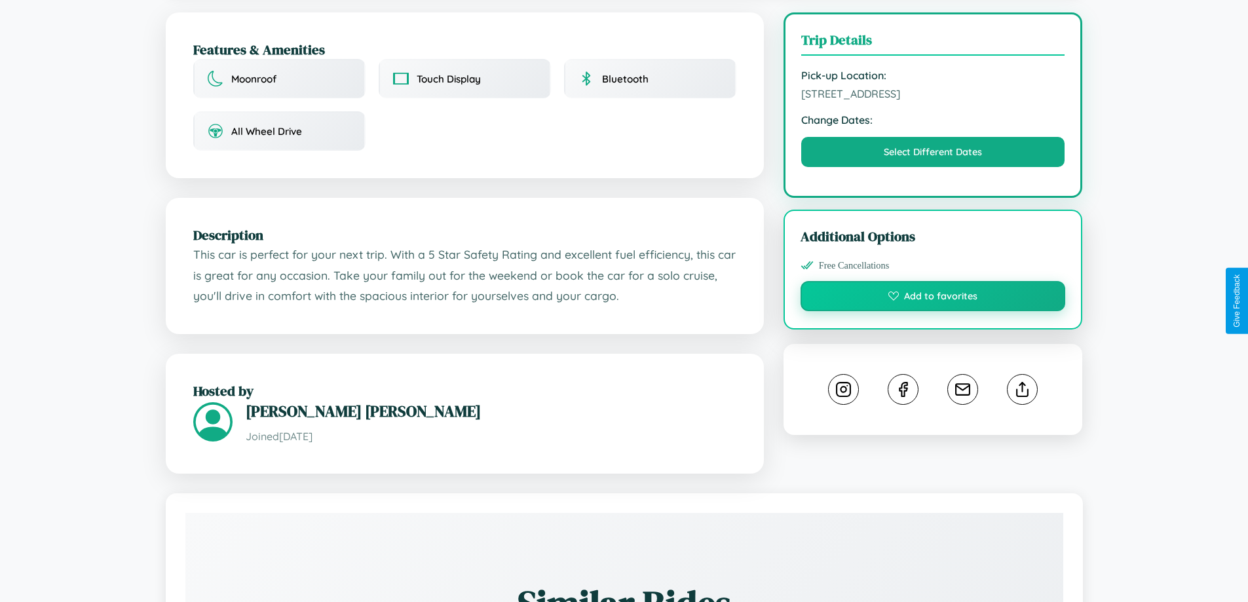
click at [933, 298] on button "Add to favorites" at bounding box center [933, 296] width 265 height 30
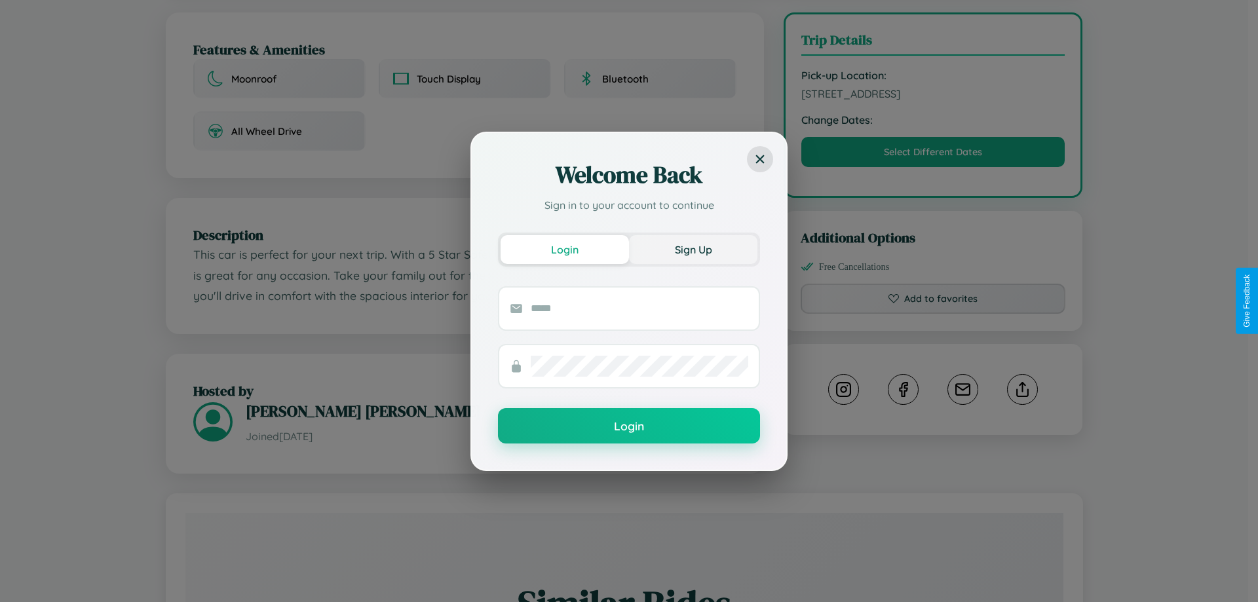
click at [693, 249] on button "Sign Up" at bounding box center [693, 249] width 128 height 29
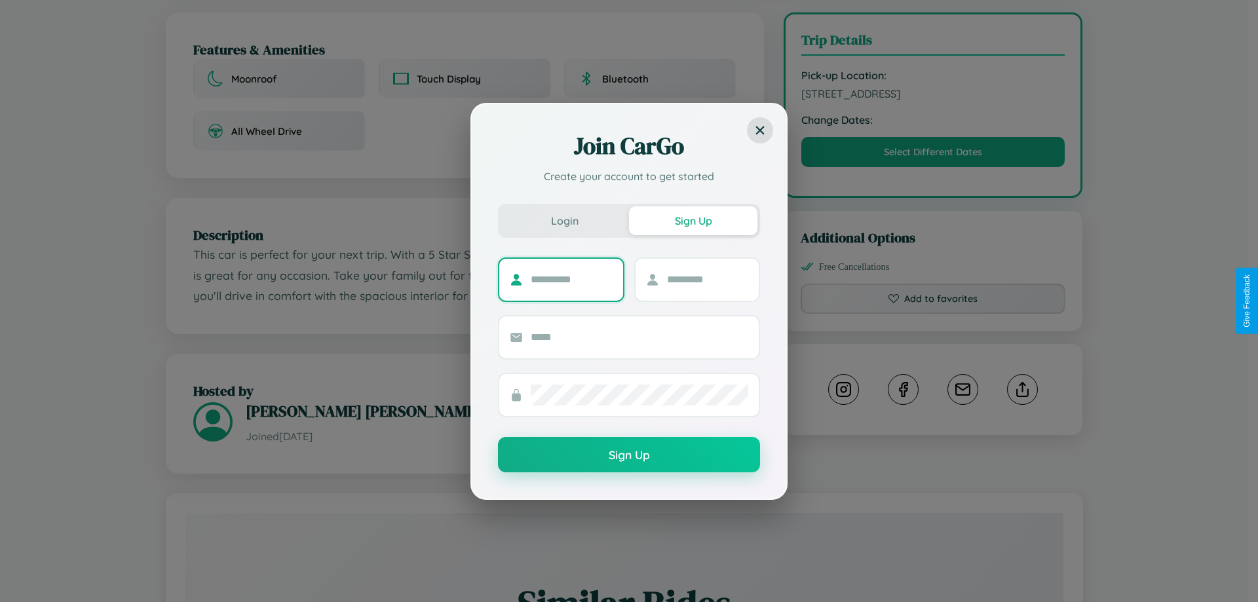
click at [571, 279] on input "text" at bounding box center [572, 279] width 82 height 21
type input "******"
click at [707, 279] on input "text" at bounding box center [708, 279] width 82 height 21
type input "*****"
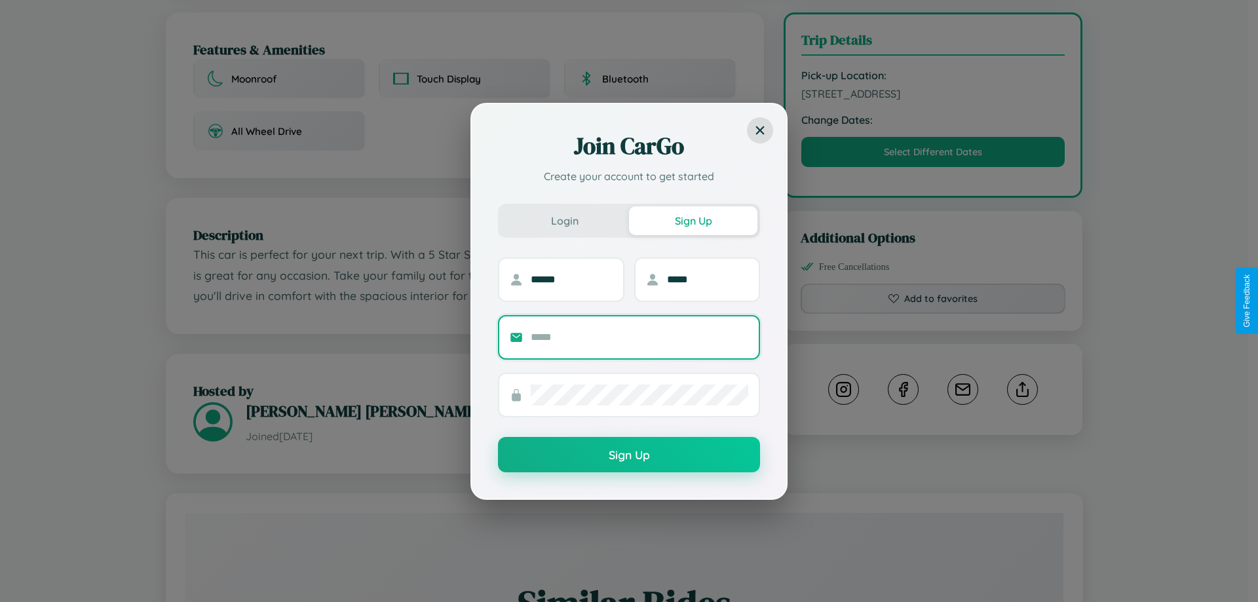
click at [640, 337] on input "text" at bounding box center [640, 337] width 218 height 21
type input "**********"
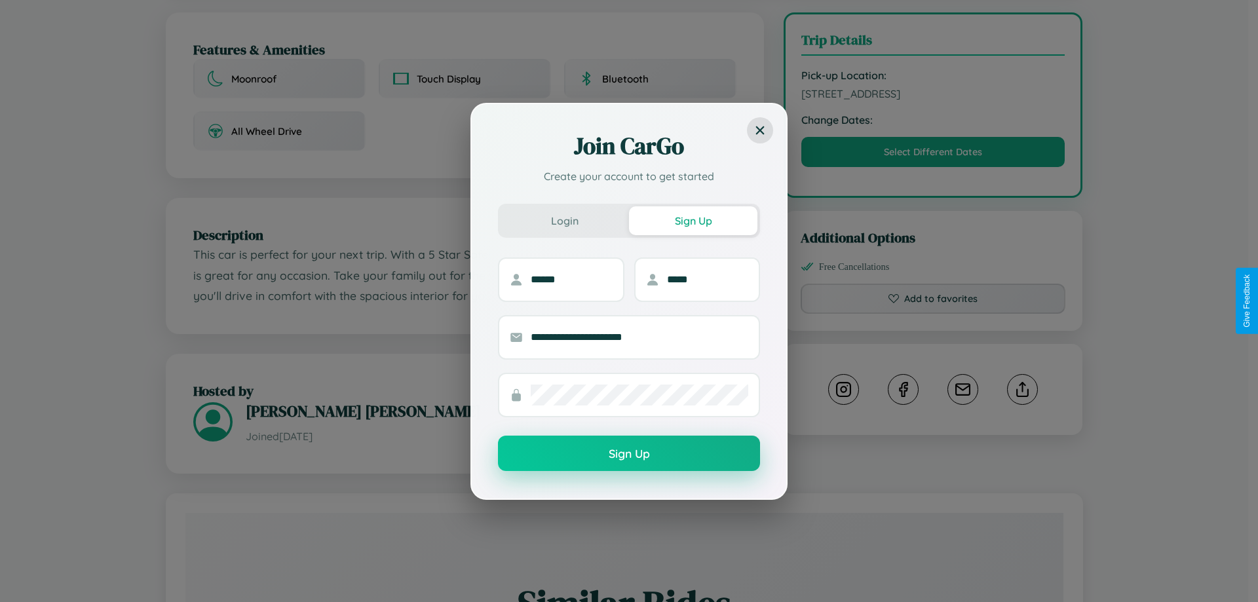
click at [629, 454] on button "Sign Up" at bounding box center [629, 453] width 262 height 35
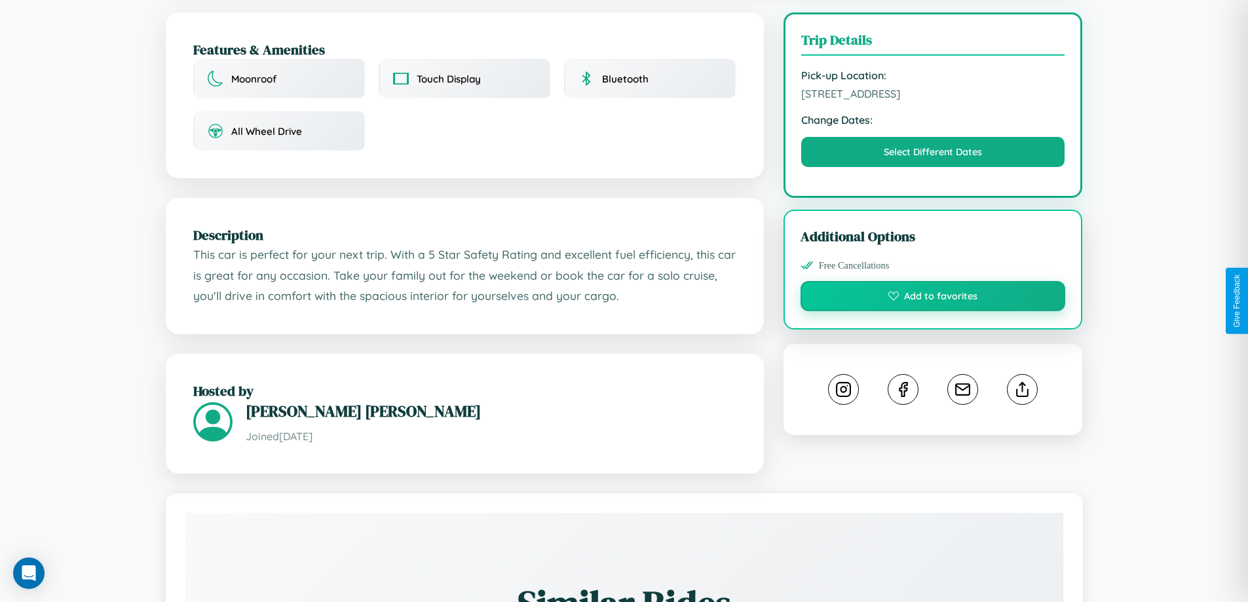
click at [933, 298] on button "Add to favorites" at bounding box center [933, 296] width 265 height 30
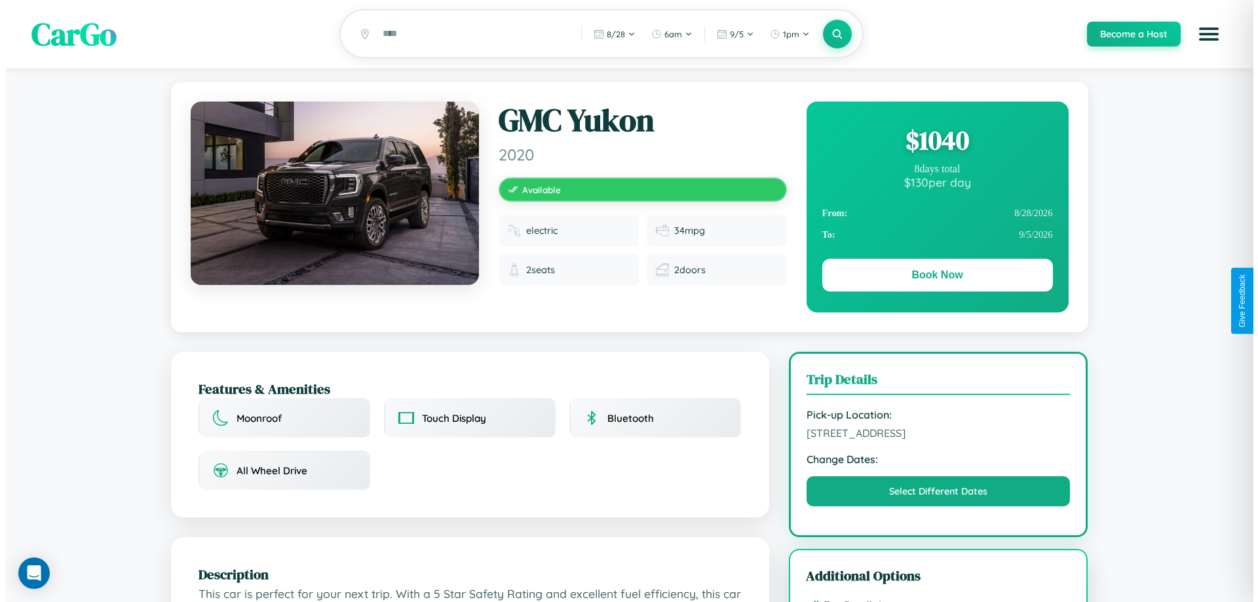
scroll to position [0, 0]
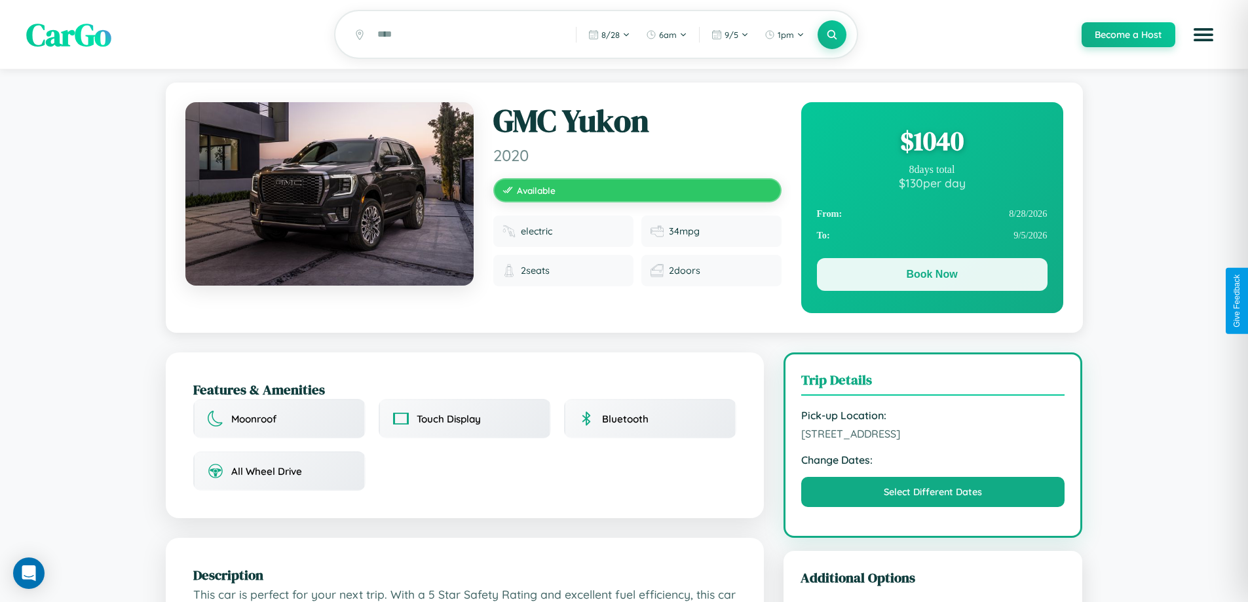
click at [932, 277] on button "Book Now" at bounding box center [932, 274] width 231 height 33
